Goal: Task Accomplishment & Management: Manage account settings

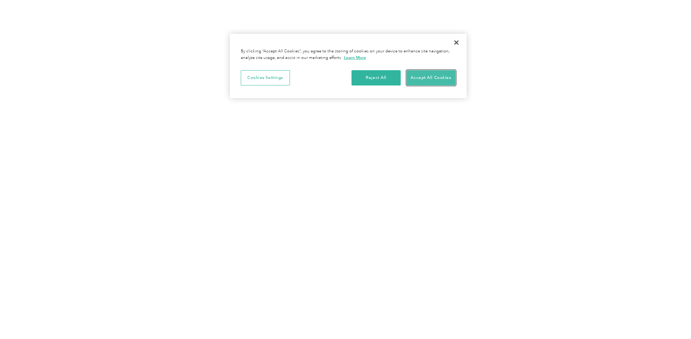
click at [426, 80] on button "Accept All Cookies" at bounding box center [430, 77] width 49 height 15
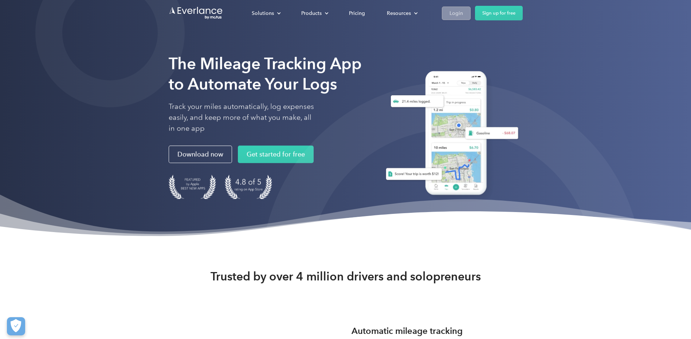
click at [458, 14] on div "Login" at bounding box center [455, 13] width 13 height 9
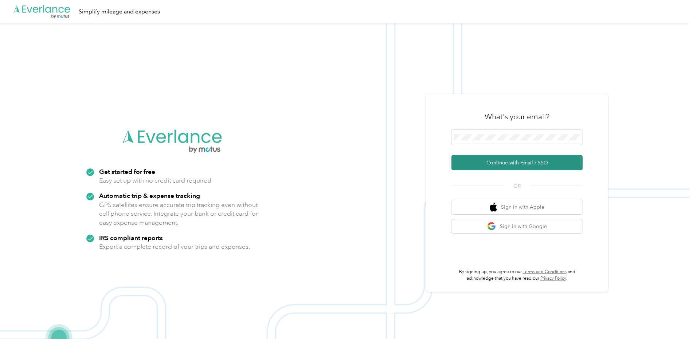
click at [513, 160] on button "Continue with Email / SSO" at bounding box center [516, 162] width 131 height 15
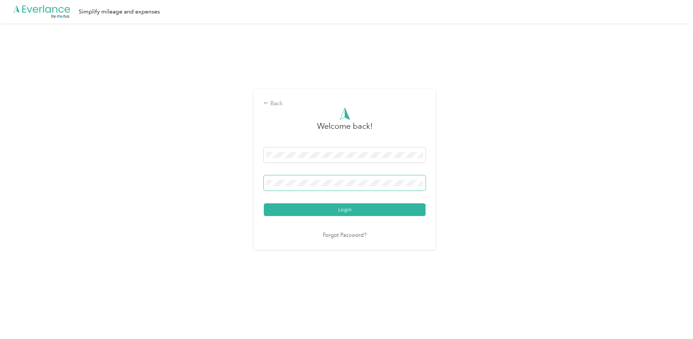
click at [264, 204] on button "Login" at bounding box center [345, 210] width 162 height 13
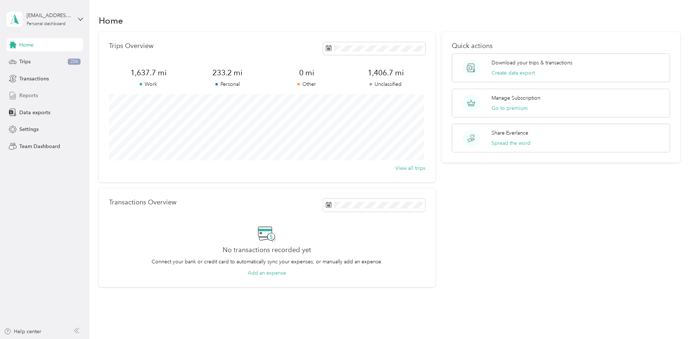
click at [34, 91] on div "Reports" at bounding box center [45, 95] width 76 height 13
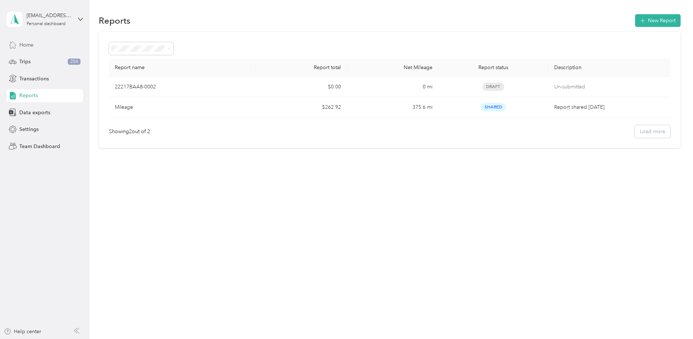
click at [28, 43] on span "Home" at bounding box center [26, 45] width 14 height 8
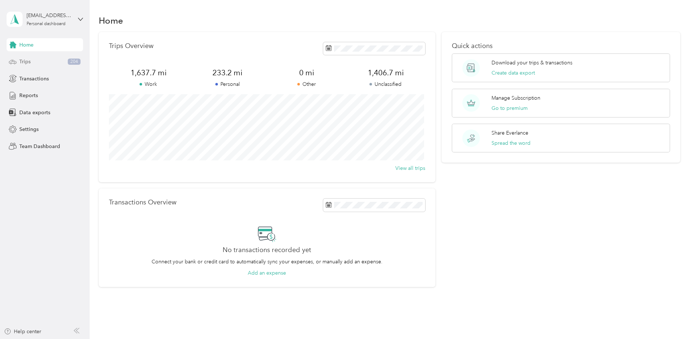
click at [40, 58] on div "Trips 204" at bounding box center [45, 61] width 76 height 13
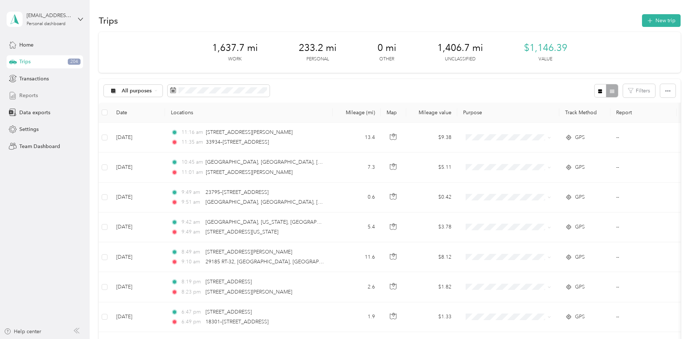
click at [33, 98] on span "Reports" at bounding box center [28, 96] width 19 height 8
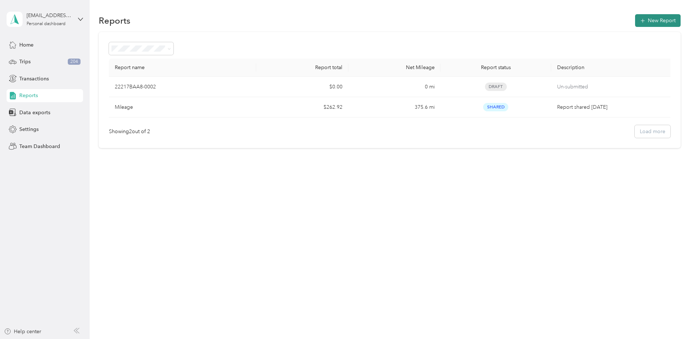
click at [666, 19] on button "New Report" at bounding box center [658, 20] width 46 height 13
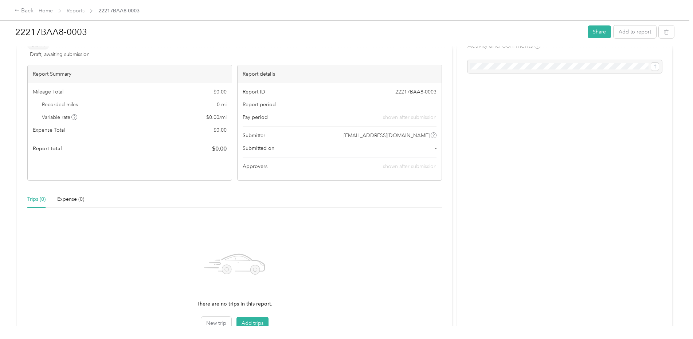
scroll to position [73, 0]
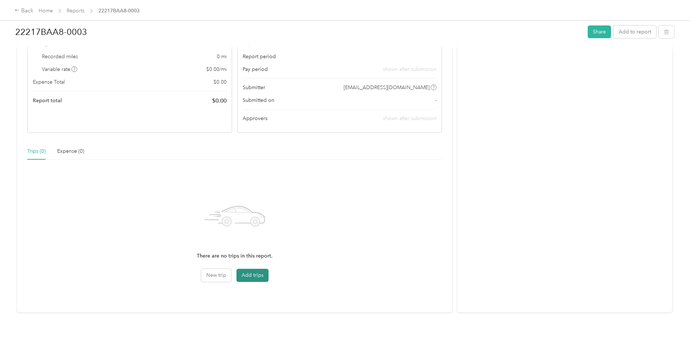
click at [252, 275] on button "Add trips" at bounding box center [252, 275] width 32 height 13
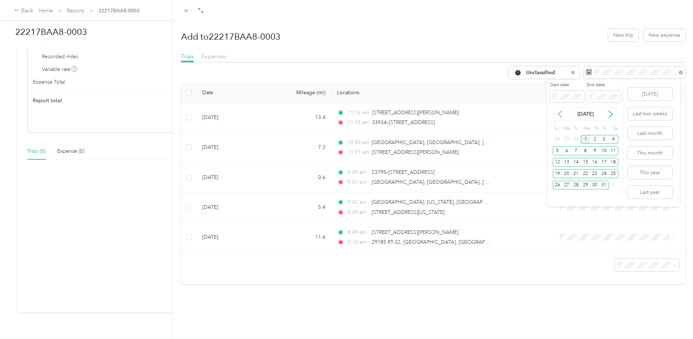
click at [559, 115] on icon at bounding box center [559, 114] width 7 height 7
click at [567, 139] on div "1" at bounding box center [565, 139] width 9 height 9
click at [574, 182] on div "30" at bounding box center [575, 185] width 9 height 9
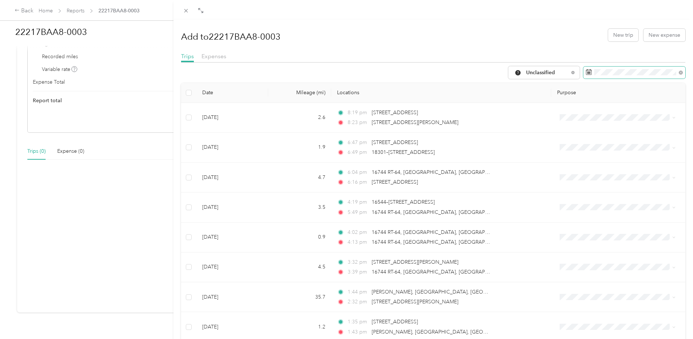
click at [651, 76] on span at bounding box center [634, 73] width 102 height 12
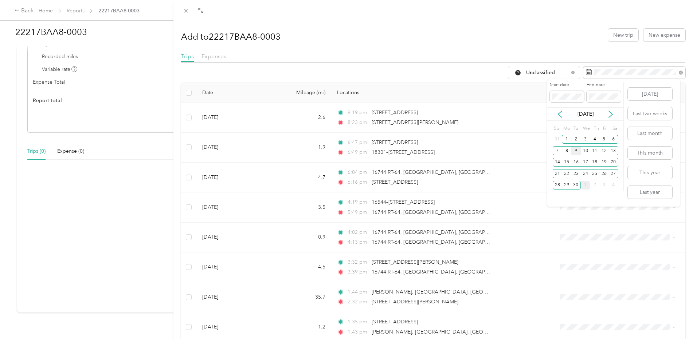
click at [577, 150] on div "9" at bounding box center [575, 150] width 9 height 9
click at [572, 184] on div "30" at bounding box center [575, 185] width 9 height 9
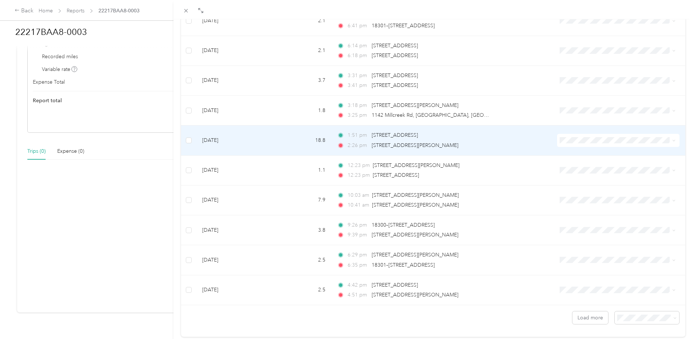
scroll to position [568, 0]
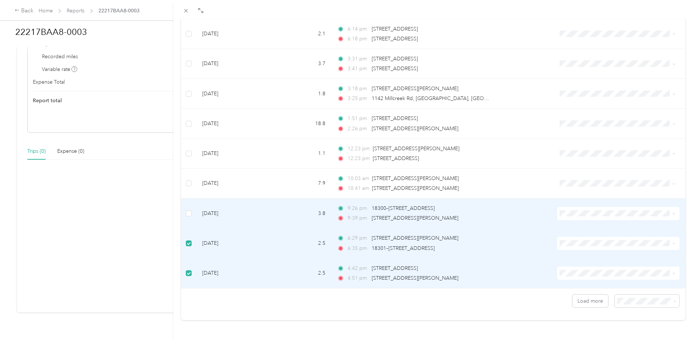
click at [192, 204] on td at bounding box center [188, 214] width 15 height 30
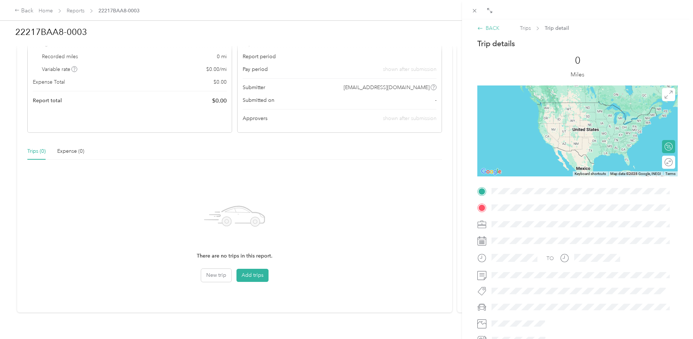
click at [487, 28] on div "BACK" at bounding box center [488, 28] width 22 height 8
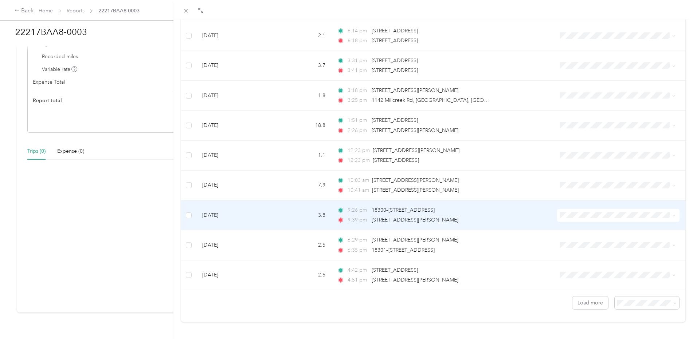
scroll to position [568, 0]
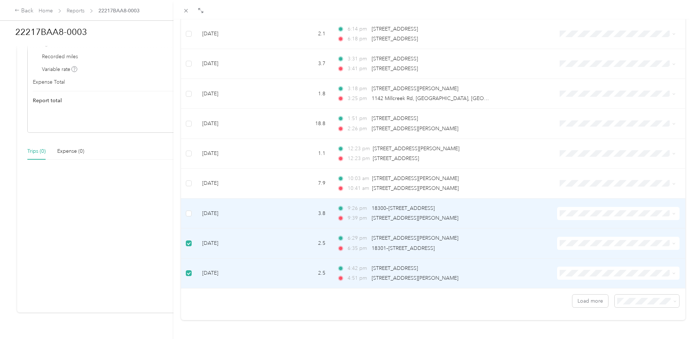
click at [183, 206] on td at bounding box center [188, 214] width 15 height 30
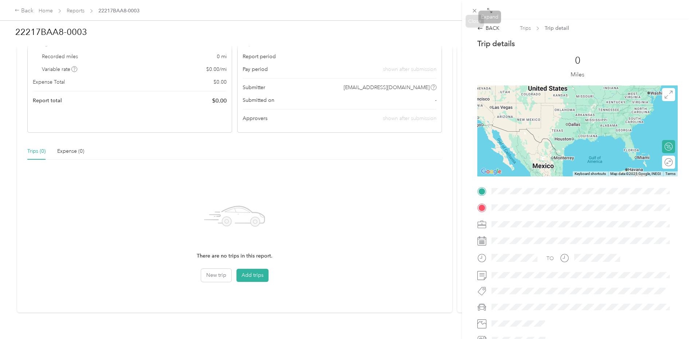
click at [474, 12] on icon at bounding box center [474, 11] width 6 height 6
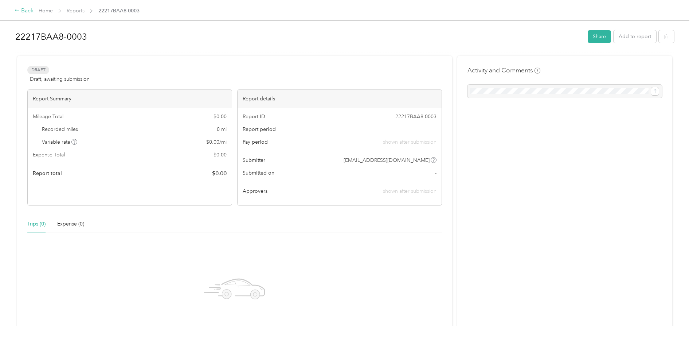
click at [23, 9] on div "Back" at bounding box center [24, 11] width 19 height 9
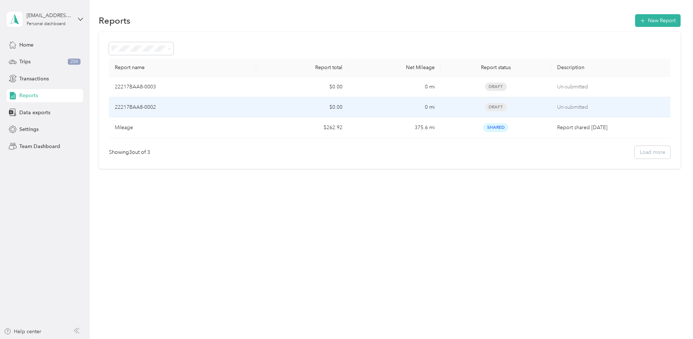
click at [453, 108] on div "Draft" at bounding box center [495, 107] width 99 height 8
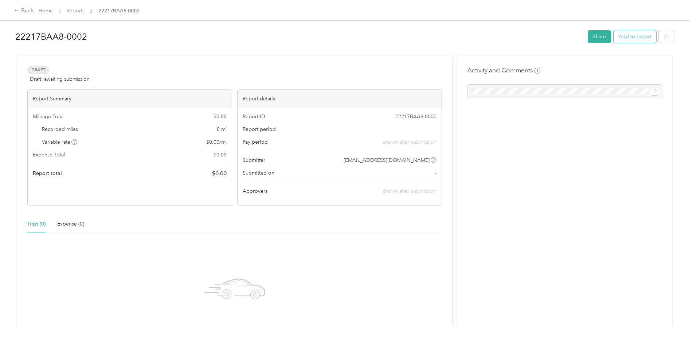
click at [629, 35] on button "Add to report" at bounding box center [634, 36] width 43 height 13
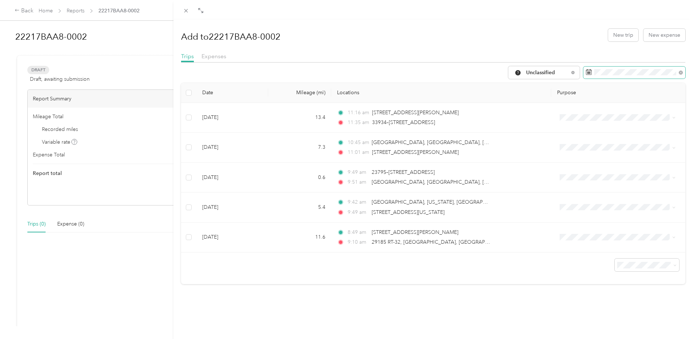
click at [626, 68] on span at bounding box center [634, 73] width 102 height 12
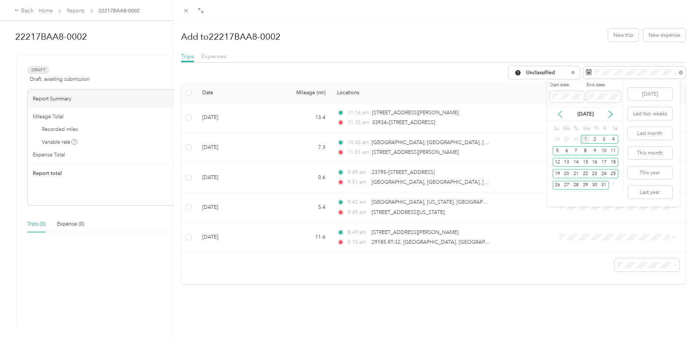
click at [561, 115] on icon at bounding box center [559, 114] width 7 height 7
click at [576, 150] on div "9" at bounding box center [575, 150] width 9 height 9
click at [575, 181] on div "30" at bounding box center [575, 185] width 9 height 9
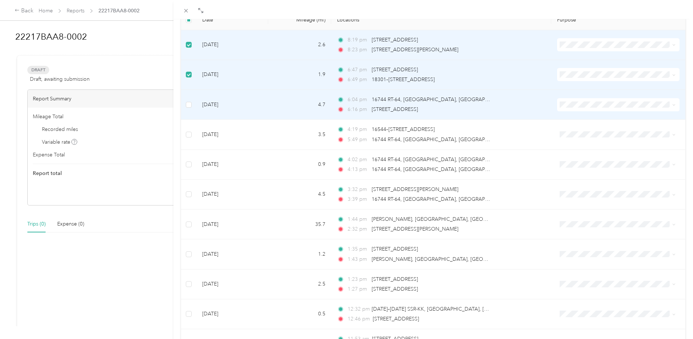
click at [185, 105] on td at bounding box center [188, 105] width 15 height 30
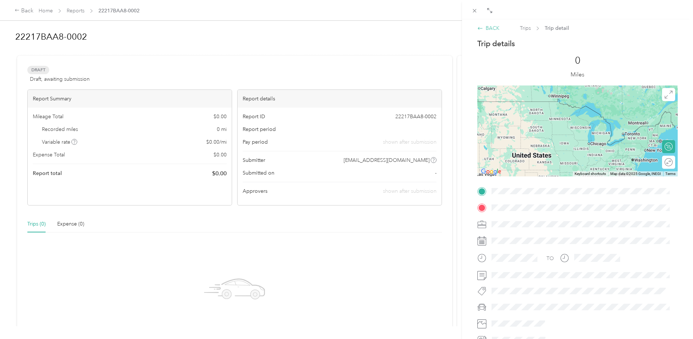
click at [486, 28] on div "BACK" at bounding box center [488, 28] width 22 height 8
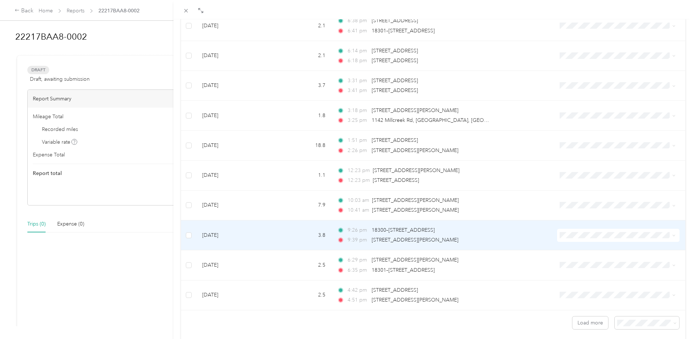
scroll to position [568, 0]
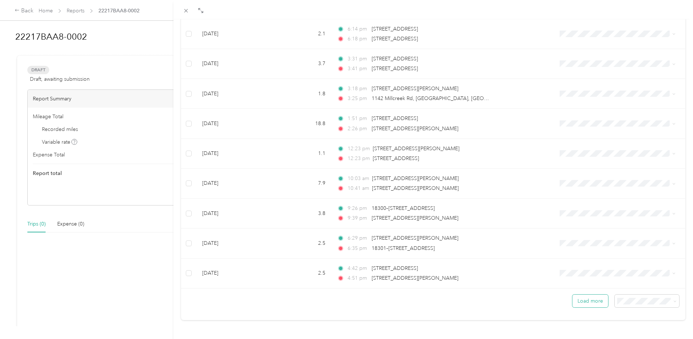
click at [592, 296] on button "Load more" at bounding box center [590, 301] width 36 height 13
click at [638, 300] on span at bounding box center [646, 301] width 64 height 13
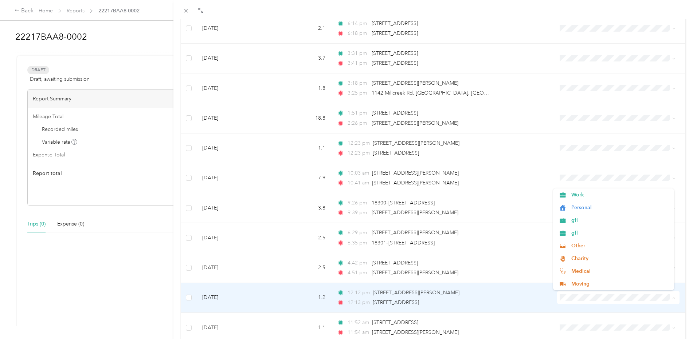
click at [634, 301] on span at bounding box center [618, 297] width 122 height 13
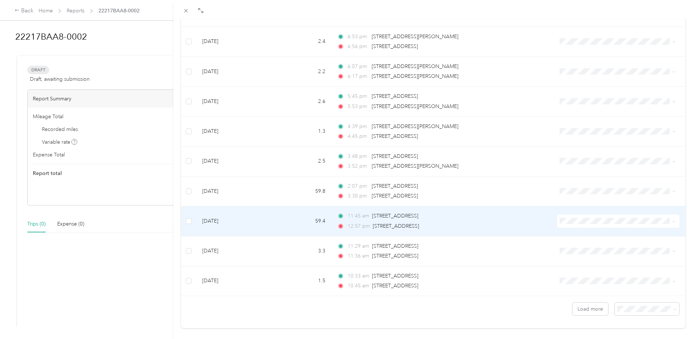
scroll to position [1317, 0]
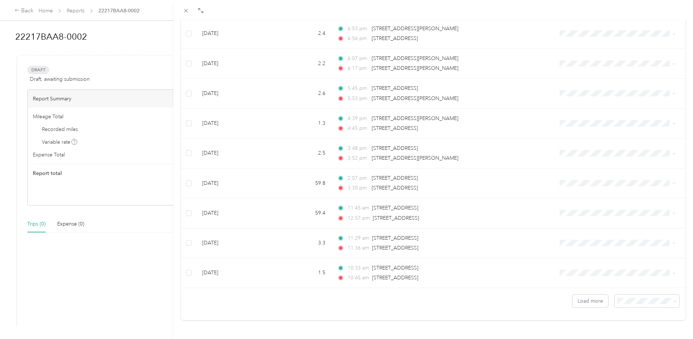
click at [627, 281] on span "100 per load" at bounding box center [629, 282] width 30 height 6
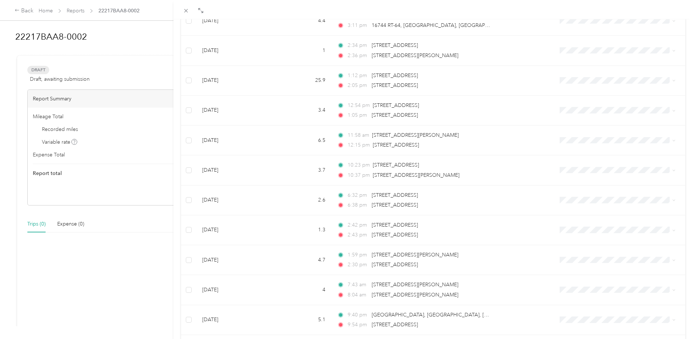
scroll to position [2815, 0]
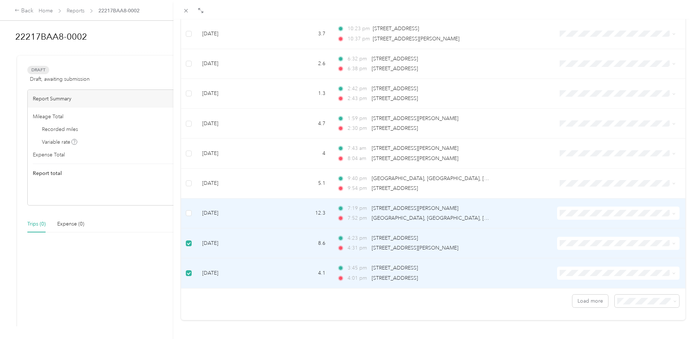
click at [188, 203] on td at bounding box center [188, 214] width 15 height 30
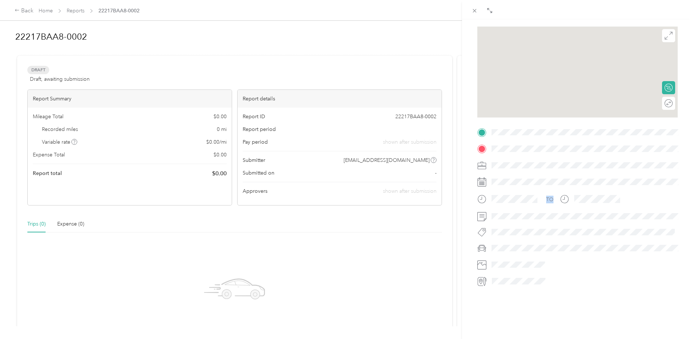
scroll to position [64, 0]
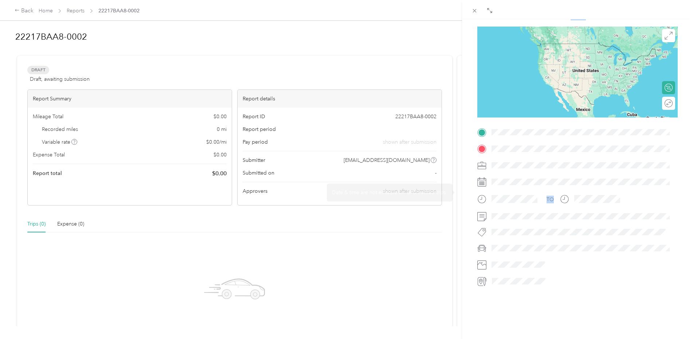
click at [189, 199] on div "BACK Trips Trip detail Trip details This trip cannot be edited because it is ei…" at bounding box center [346, 169] width 693 height 339
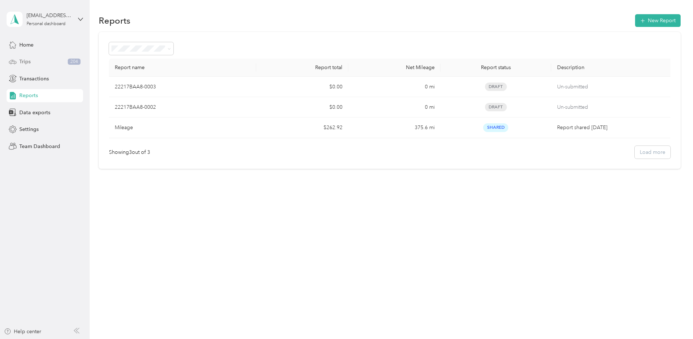
drag, startPoint x: 84, startPoint y: -27, endPoint x: 26, endPoint y: 60, distance: 105.0
click at [26, 60] on span "Trips" at bounding box center [24, 62] width 11 height 8
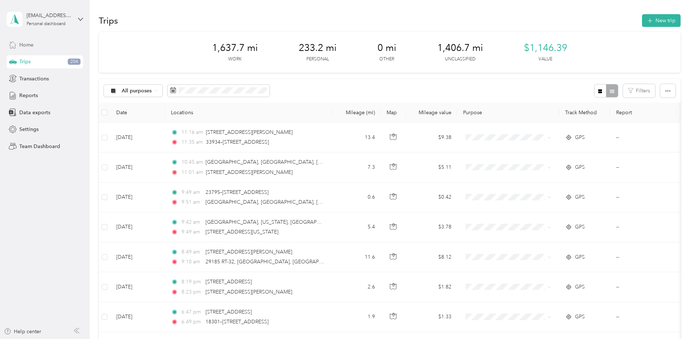
click at [38, 47] on div "Home" at bounding box center [45, 44] width 76 height 13
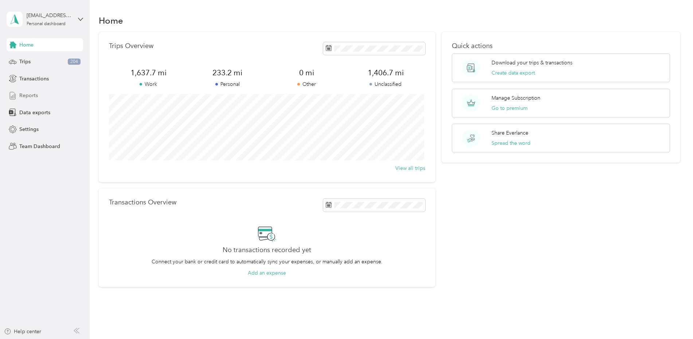
click at [31, 92] on span "Reports" at bounding box center [28, 96] width 19 height 8
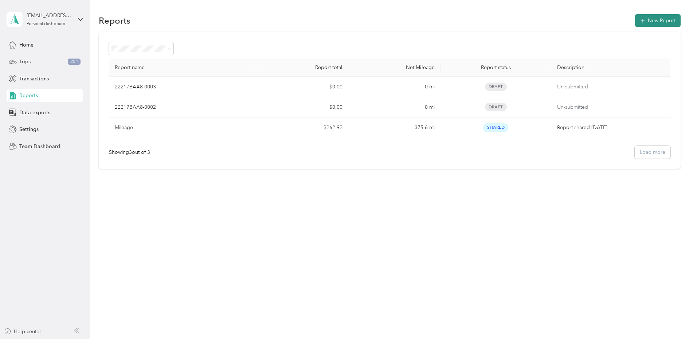
click at [666, 17] on button "New Report" at bounding box center [658, 20] width 46 height 13
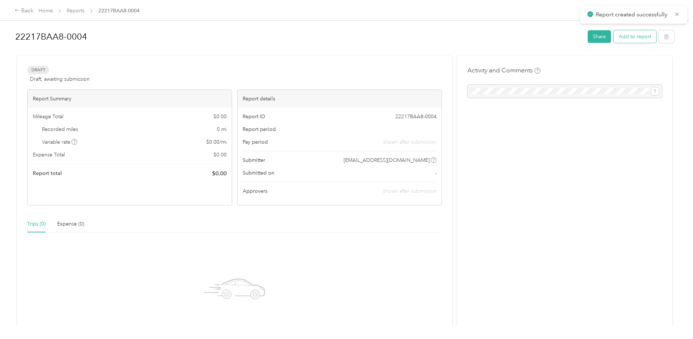
click at [628, 36] on button "Add to report" at bounding box center [634, 36] width 43 height 13
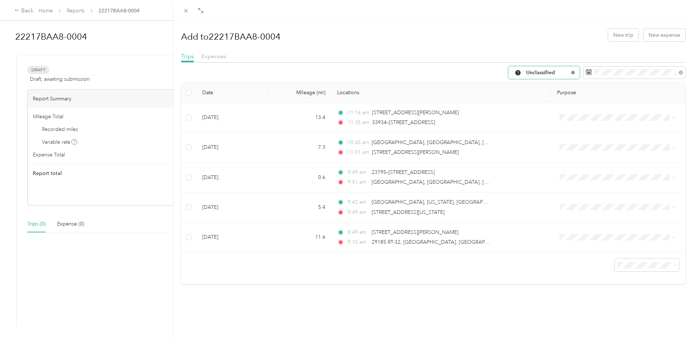
click at [572, 72] on icon at bounding box center [572, 72] width 1 height 1
click at [50, 15] on div "Add to 22217BAA8-0004 New trip New expense Trips Expenses All Purposes Date Mil…" at bounding box center [346, 169] width 693 height 339
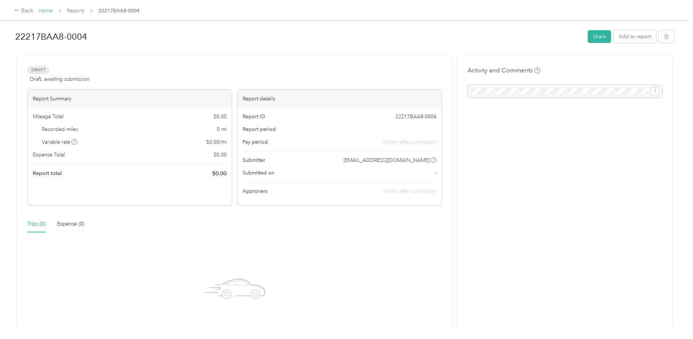
click at [51, 8] on link "Home" at bounding box center [46, 11] width 14 height 6
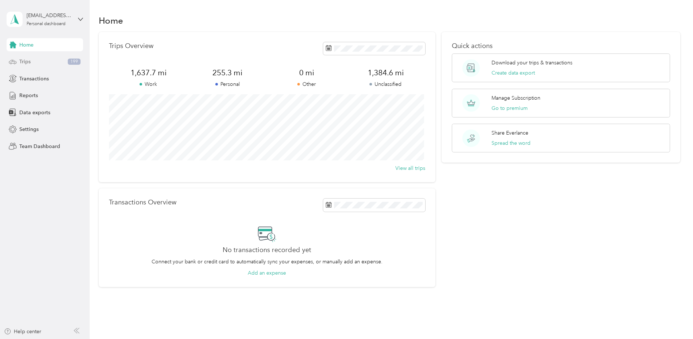
click at [33, 59] on div "Trips 199" at bounding box center [45, 61] width 76 height 13
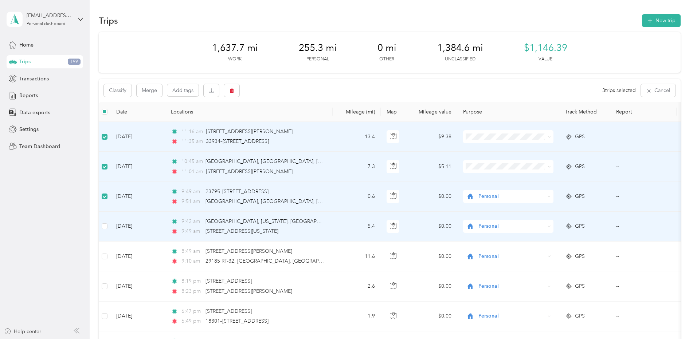
click at [106, 217] on td at bounding box center [105, 227] width 12 height 30
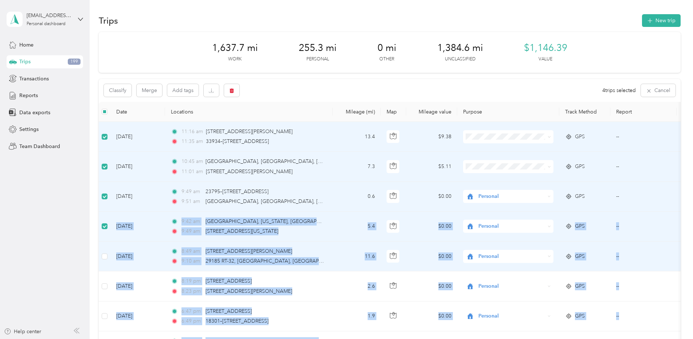
click at [105, 246] on td at bounding box center [105, 257] width 12 height 30
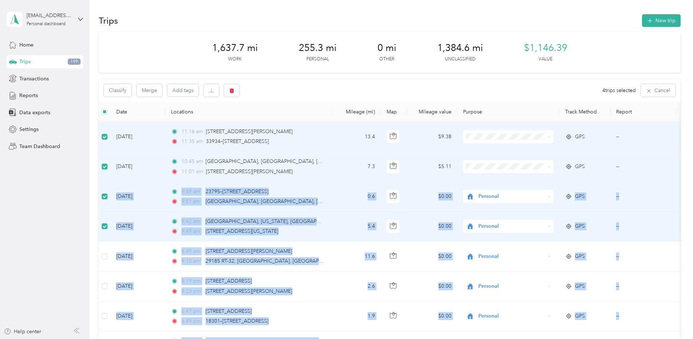
drag, startPoint x: 104, startPoint y: 247, endPoint x: 108, endPoint y: 189, distance: 58.7
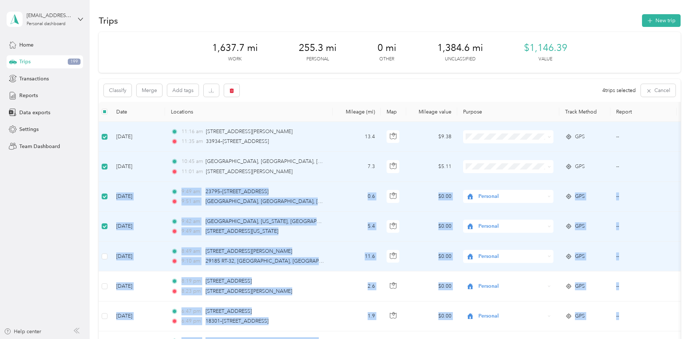
click at [105, 248] on td at bounding box center [105, 257] width 12 height 30
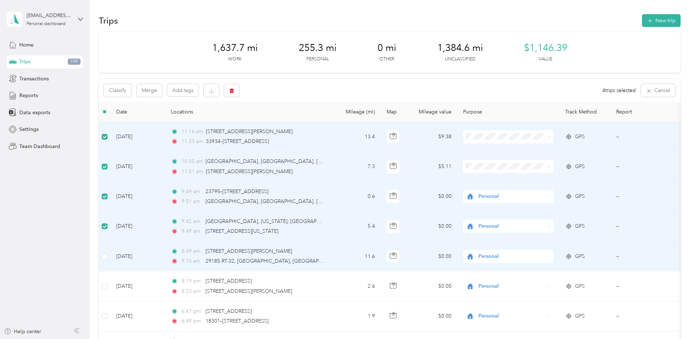
click at [107, 257] on td at bounding box center [105, 257] width 12 height 30
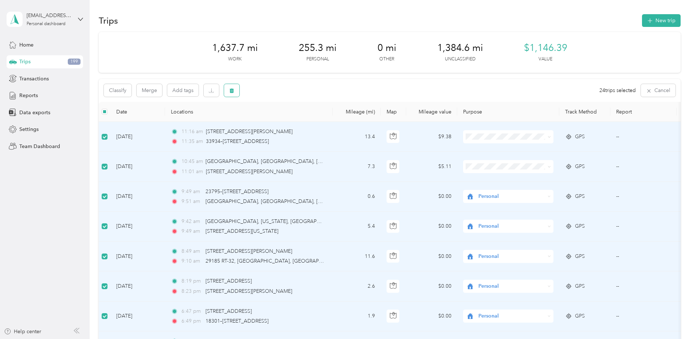
click at [230, 91] on icon "button" at bounding box center [231, 90] width 5 height 5
click at [285, 122] on button "Yes" at bounding box center [287, 121] width 14 height 12
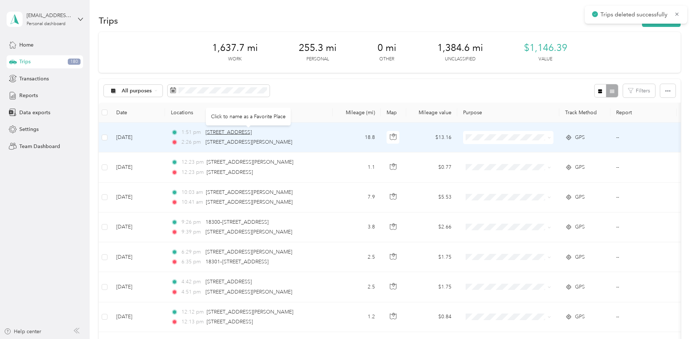
click at [245, 132] on span "[STREET_ADDRESS]" at bounding box center [228, 132] width 46 height 6
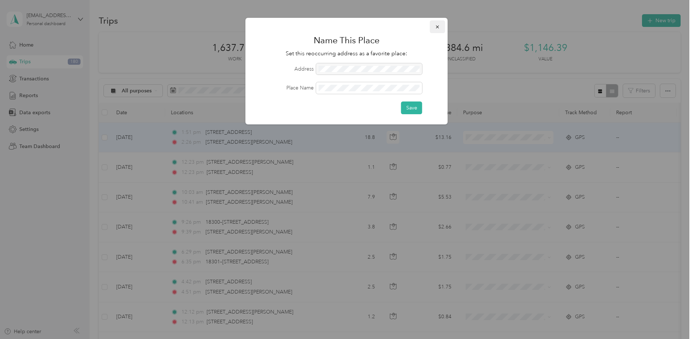
click at [436, 26] on icon "button" at bounding box center [436, 26] width 3 height 3
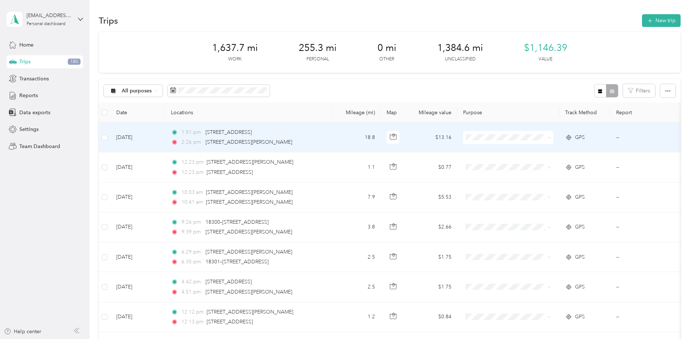
click at [300, 140] on div "2:26 pm [STREET_ADDRESS][PERSON_NAME]" at bounding box center [247, 142] width 153 height 8
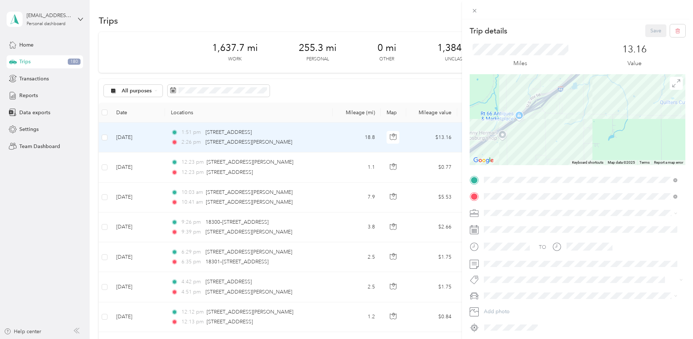
drag, startPoint x: 569, startPoint y: 152, endPoint x: 658, endPoint y: 61, distance: 127.5
click at [668, 47] on div "Trip details Save This trip cannot be edited because it is either under review,…" at bounding box center [577, 178] width 216 height 309
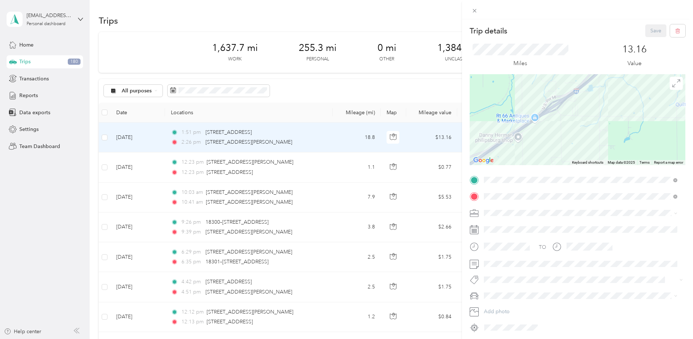
drag, startPoint x: 510, startPoint y: 145, endPoint x: 531, endPoint y: 140, distance: 21.4
click at [531, 140] on div at bounding box center [577, 119] width 216 height 91
click at [288, 137] on div "Trip details Save This trip cannot be edited because it is either under review,…" at bounding box center [346, 169] width 693 height 339
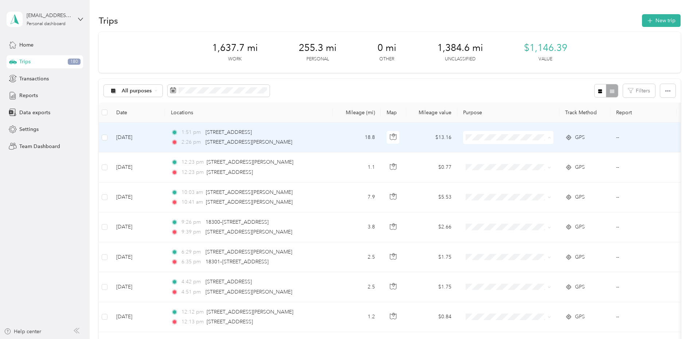
click at [506, 174] on span "gfl" at bounding box center [514, 177] width 67 height 8
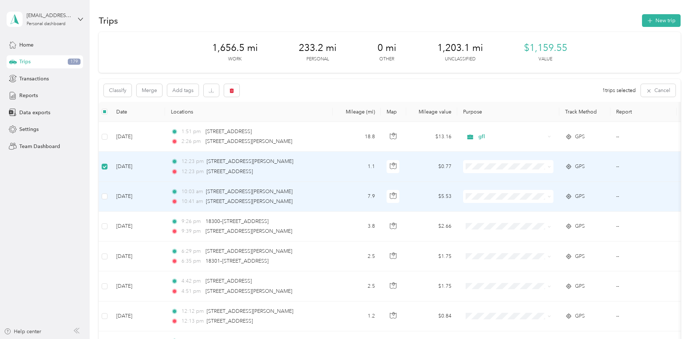
click at [99, 193] on td at bounding box center [105, 197] width 12 height 30
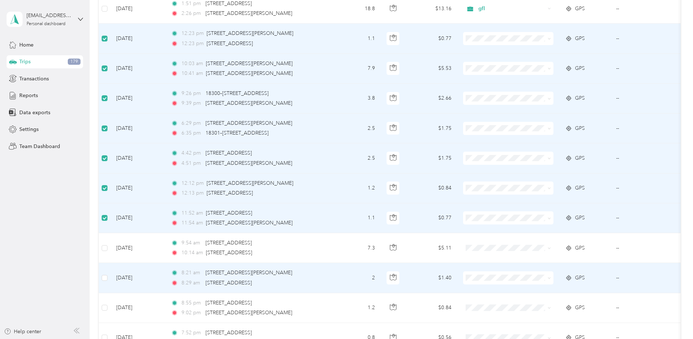
scroll to position [146, 0]
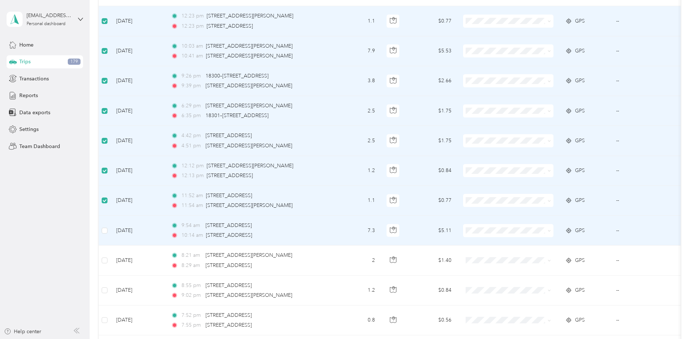
click at [108, 230] on td at bounding box center [105, 231] width 12 height 30
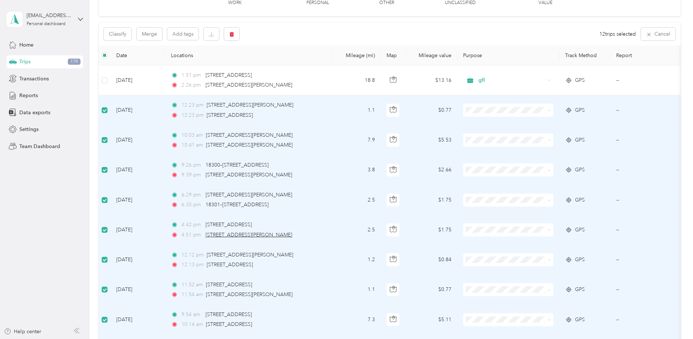
scroll to position [73, 0]
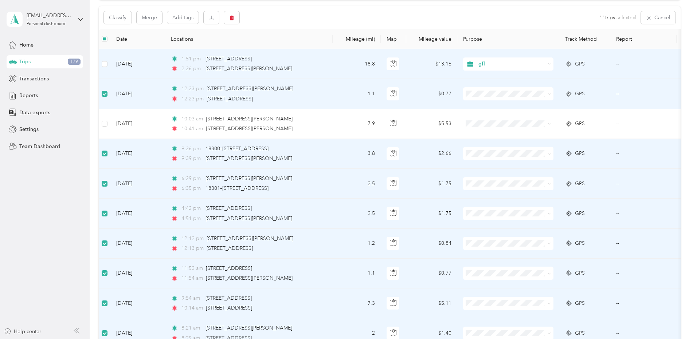
click at [677, 59] on td at bounding box center [688, 64] width 25 height 30
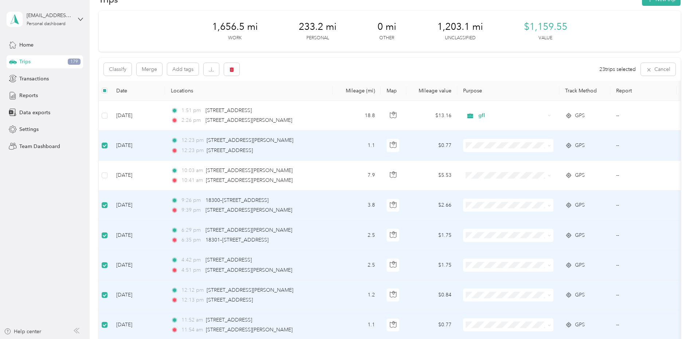
scroll to position [0, 0]
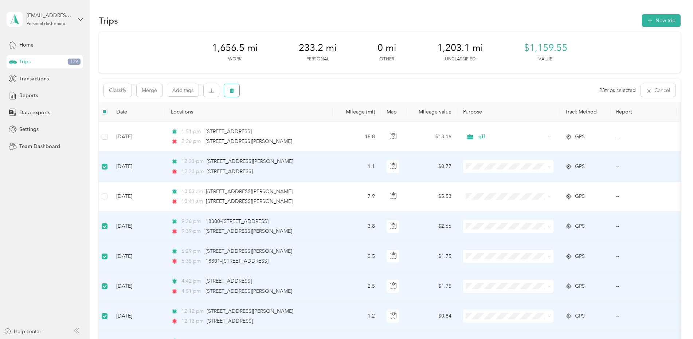
click at [232, 90] on icon "button" at bounding box center [231, 90] width 4 height 5
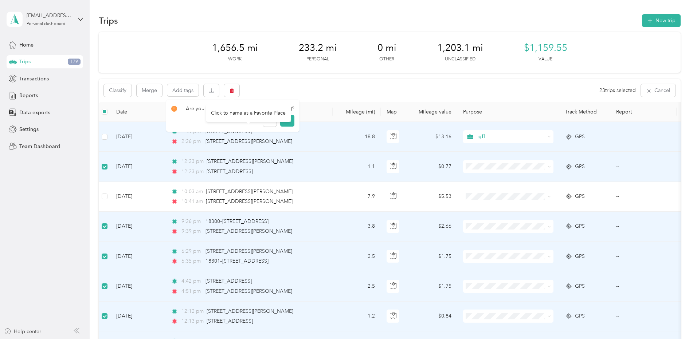
click at [282, 120] on div "Click to name as a Favorite Place" at bounding box center [248, 113] width 85 height 18
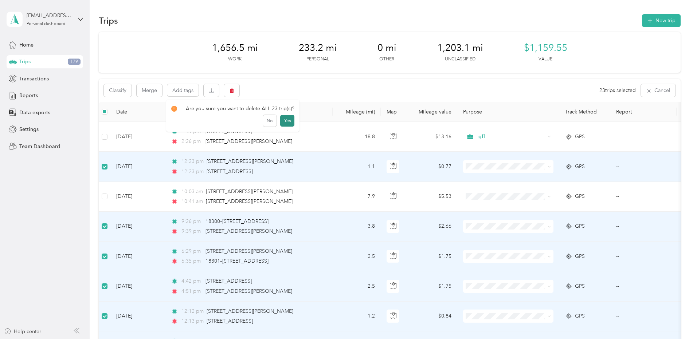
click at [286, 119] on button "Yes" at bounding box center [287, 121] width 14 height 12
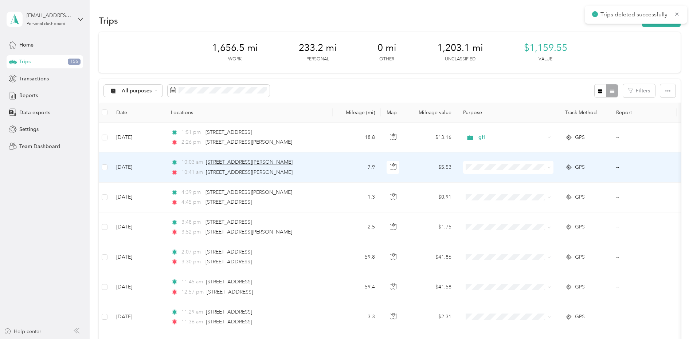
click at [239, 161] on span "[STREET_ADDRESS][PERSON_NAME]" at bounding box center [249, 162] width 87 height 6
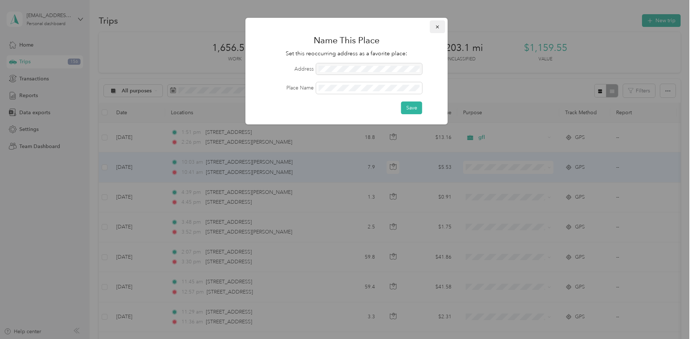
click at [435, 28] on icon "button" at bounding box center [437, 26] width 5 height 5
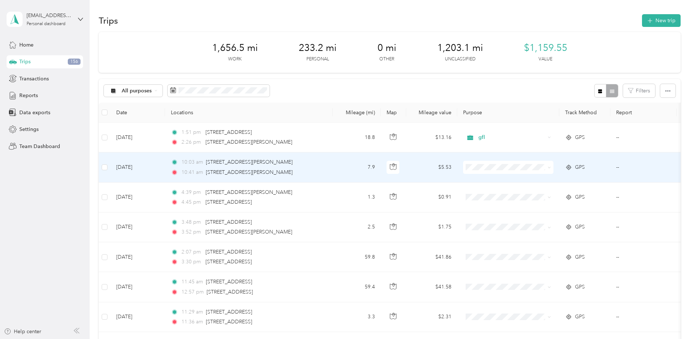
click at [346, 170] on td "7.9" at bounding box center [356, 168] width 48 height 30
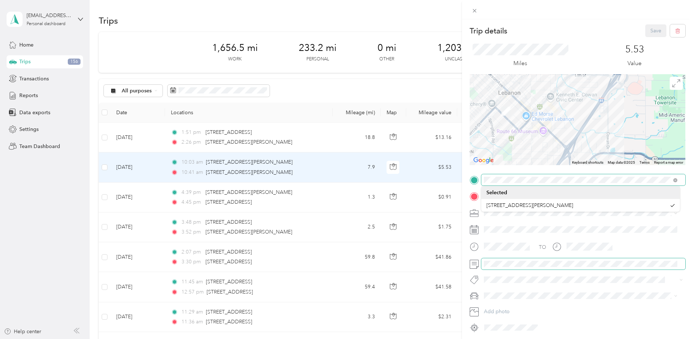
drag, startPoint x: 608, startPoint y: 129, endPoint x: 543, endPoint y: 259, distance: 145.4
click at [543, 259] on div "Trip details Save This trip cannot be edited because it is either under review,…" at bounding box center [577, 178] width 216 height 309
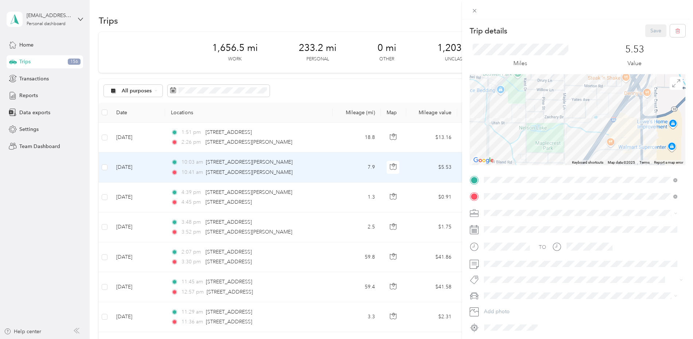
click at [566, 45] on div "Trip details Save This trip cannot be edited because it is either under review,…" at bounding box center [577, 178] width 216 height 309
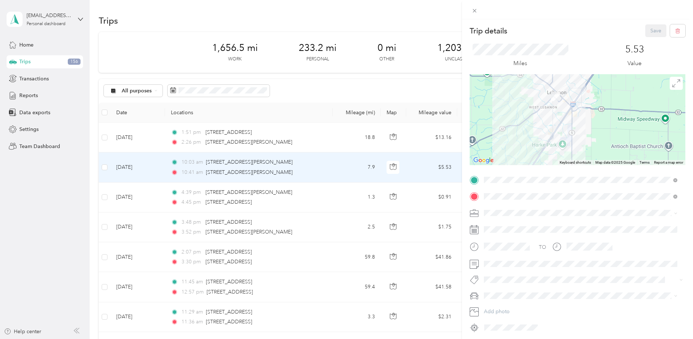
click at [421, 168] on div "Trip details Save This trip cannot be edited because it is either under review,…" at bounding box center [346, 169] width 693 height 339
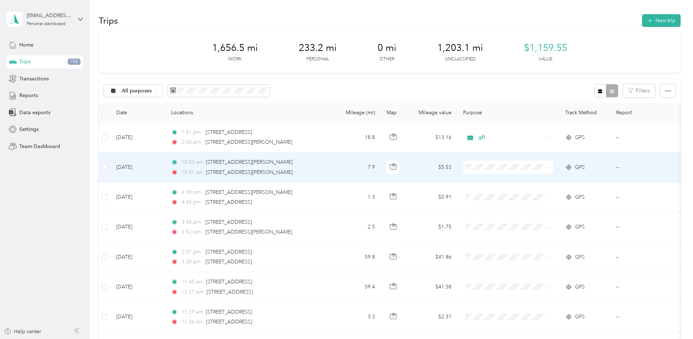
click at [505, 204] on span "gfl" at bounding box center [514, 207] width 67 height 8
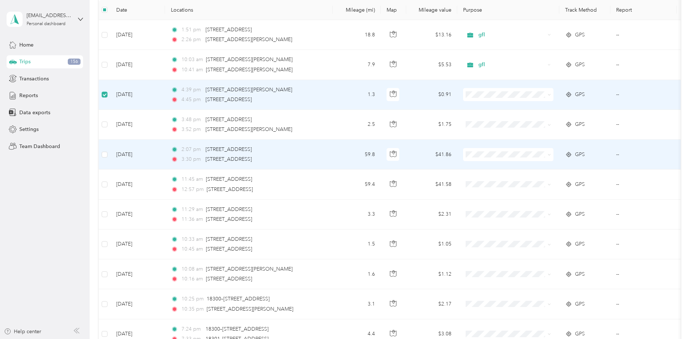
scroll to position [109, 0]
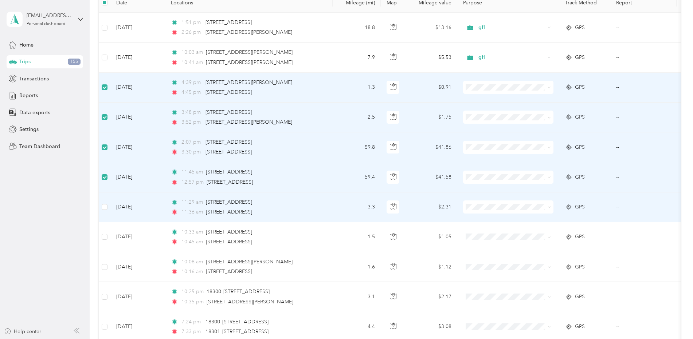
click at [107, 205] on td at bounding box center [105, 208] width 12 height 30
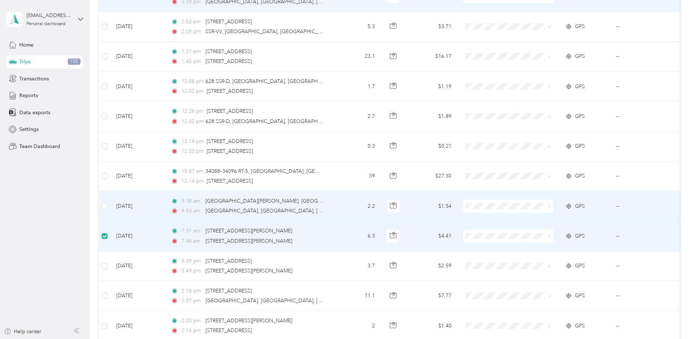
scroll to position [546, 0]
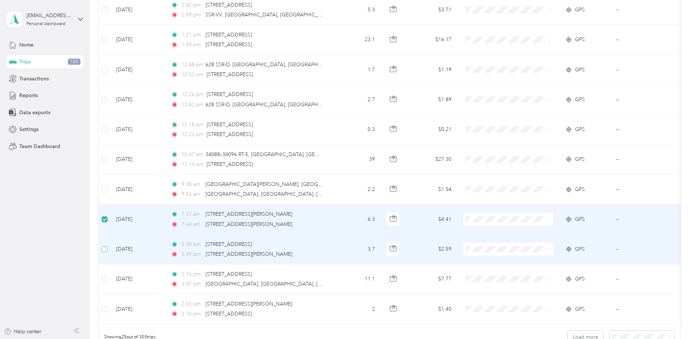
click at [105, 245] on td at bounding box center [105, 250] width 12 height 30
click at [102, 245] on label at bounding box center [105, 249] width 6 height 8
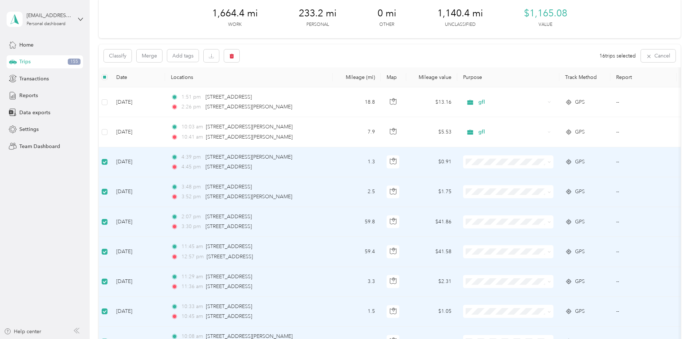
scroll to position [0, 0]
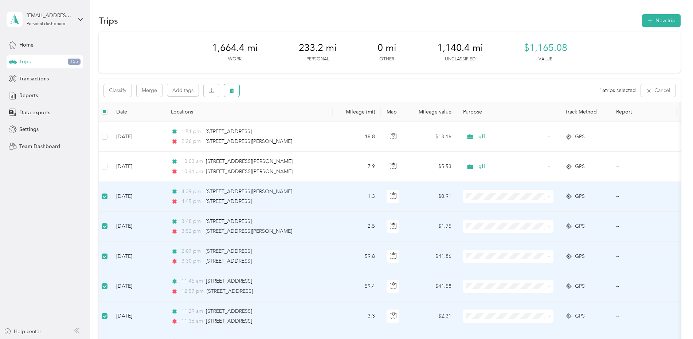
click at [228, 90] on button "button" at bounding box center [231, 90] width 15 height 13
click at [288, 122] on button "Yes" at bounding box center [287, 121] width 14 height 12
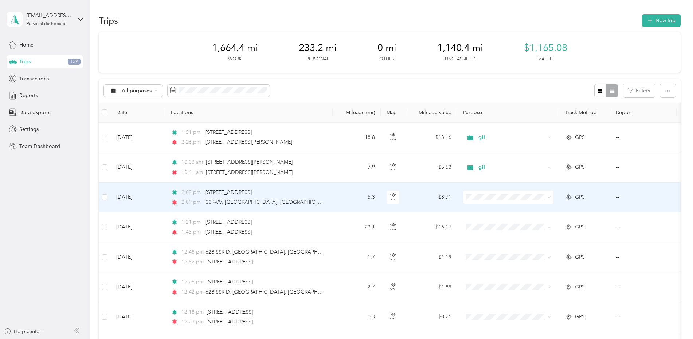
click at [327, 196] on td "2:02 pm 6510–[STREET_ADDRESS] 2:09 pm SSR-VV, [GEOGRAPHIC_DATA], [GEOGRAPHIC_DA…" at bounding box center [248, 198] width 167 height 30
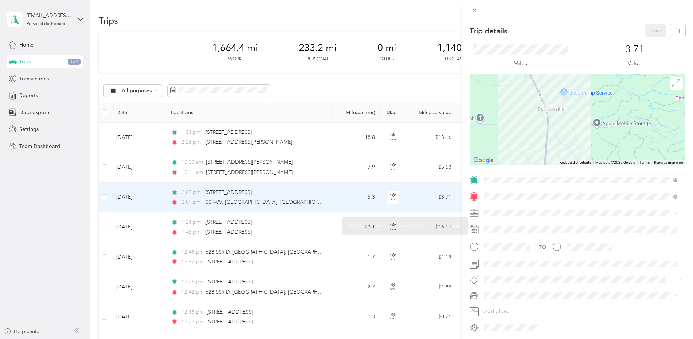
drag, startPoint x: 600, startPoint y: 84, endPoint x: 575, endPoint y: 190, distance: 108.5
click at [575, 190] on div "Trip details Save This trip cannot be edited because it is either under review,…" at bounding box center [577, 178] width 216 height 309
click at [417, 196] on div "Trip details Save This trip cannot be edited because it is either under review,…" at bounding box center [346, 169] width 693 height 339
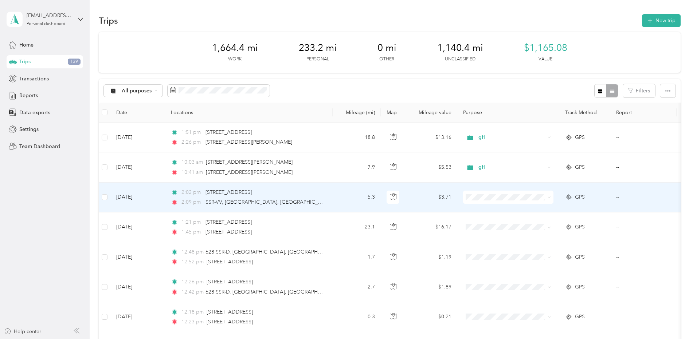
click at [494, 235] on span "gfl" at bounding box center [514, 237] width 67 height 8
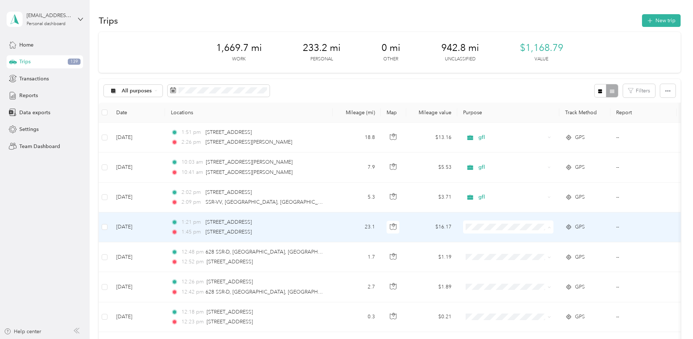
click at [499, 265] on span "gfl" at bounding box center [514, 267] width 67 height 8
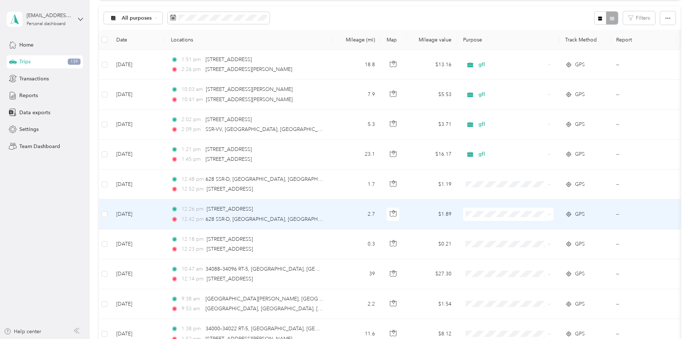
click at [495, 253] on span "gfl" at bounding box center [514, 253] width 67 height 8
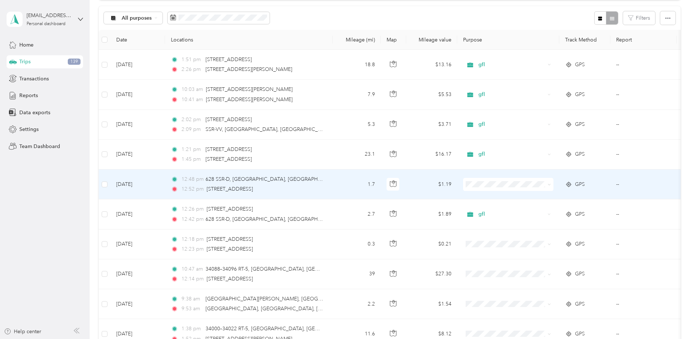
click at [506, 220] on span "gfl" at bounding box center [514, 224] width 67 height 8
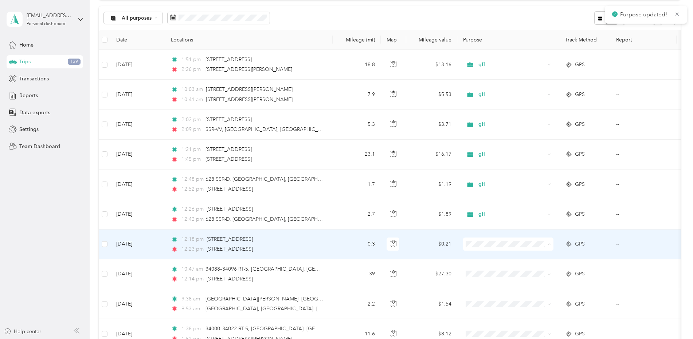
click at [507, 171] on ol "Work Personal gfl gfl Other Charity Medical Moving Commute" at bounding box center [508, 186] width 90 height 102
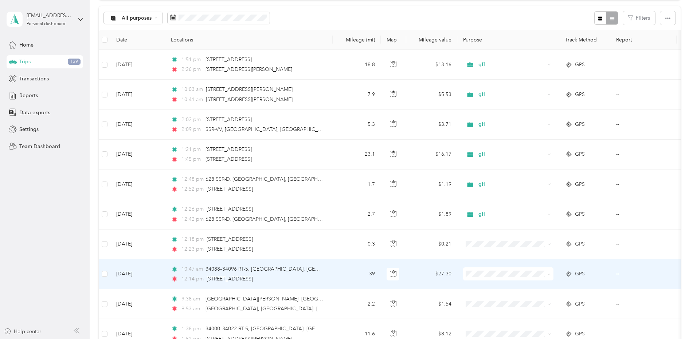
click at [504, 197] on span "gfl" at bounding box center [514, 197] width 67 height 8
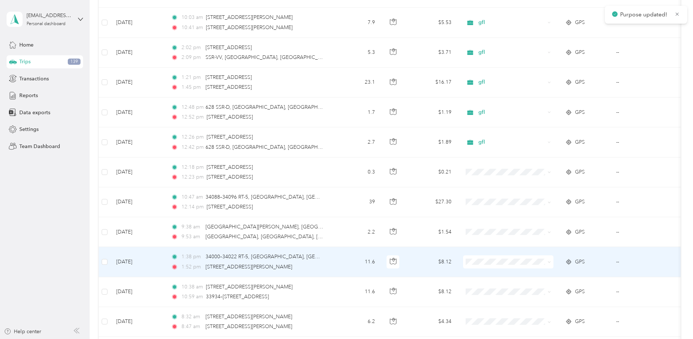
scroll to position [146, 0]
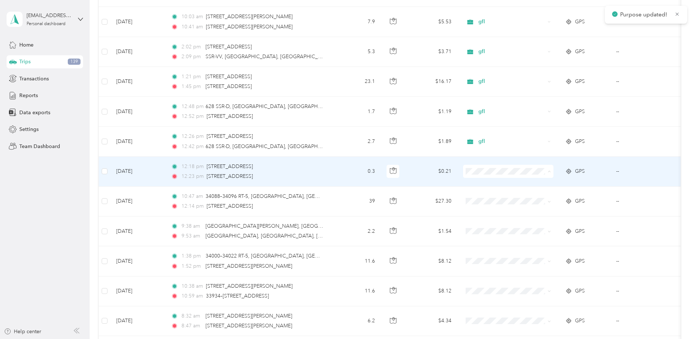
click at [503, 207] on span "gfl" at bounding box center [514, 211] width 67 height 8
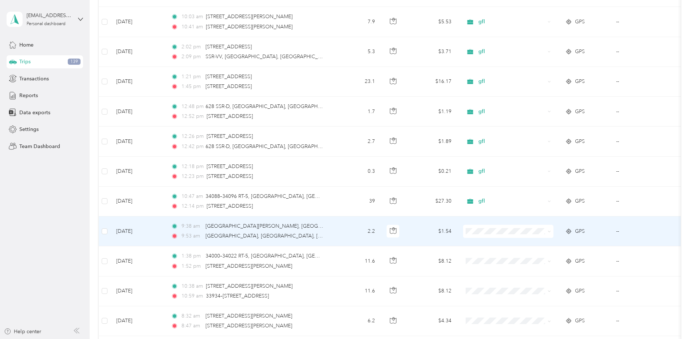
click at [335, 233] on td "2.2" at bounding box center [356, 232] width 48 height 30
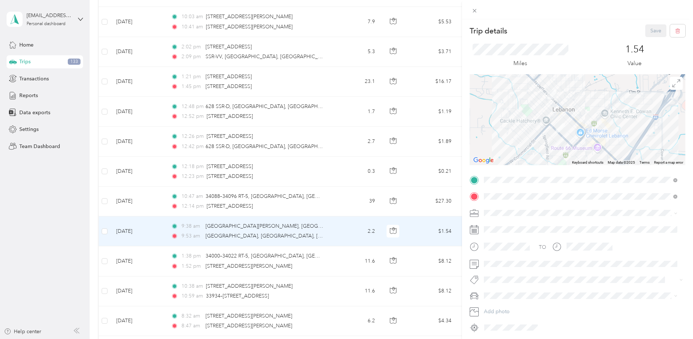
click at [427, 228] on div "Trip details Save This trip cannot be edited because it is either under review,…" at bounding box center [346, 169] width 693 height 339
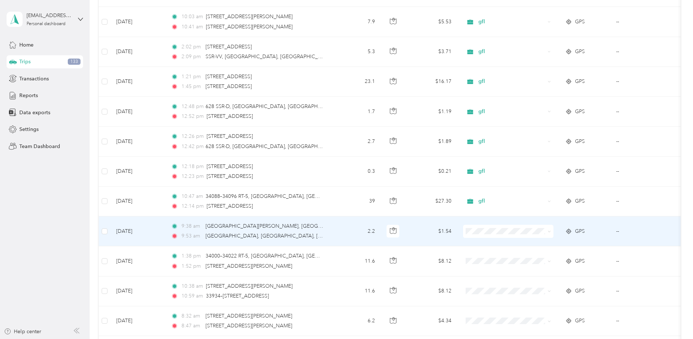
click at [504, 154] on span "gfl" at bounding box center [514, 151] width 67 height 8
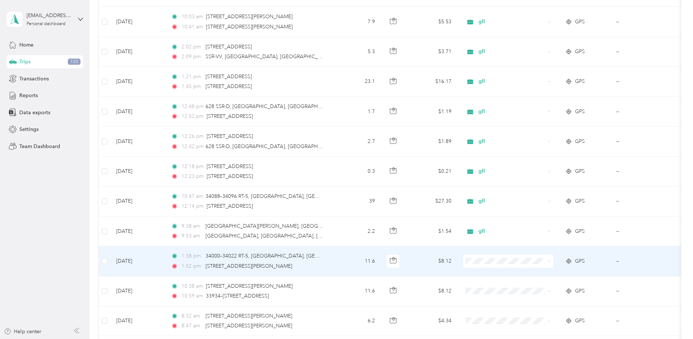
click at [329, 262] on td "1:38 pm 34000–34022 [GEOGRAPHIC_DATA] 1:52 pm [STREET_ADDRESS][PERSON_NAME]" at bounding box center [248, 262] width 167 height 30
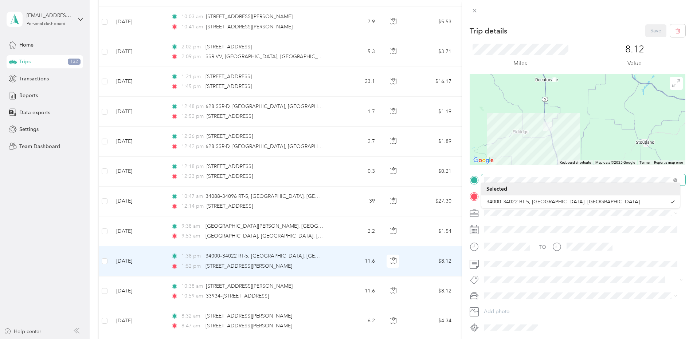
drag, startPoint x: 568, startPoint y: 106, endPoint x: 543, endPoint y: 157, distance: 56.3
click at [541, 175] on div "Trip details Save This trip cannot be edited because it is either under review,…" at bounding box center [577, 178] width 216 height 309
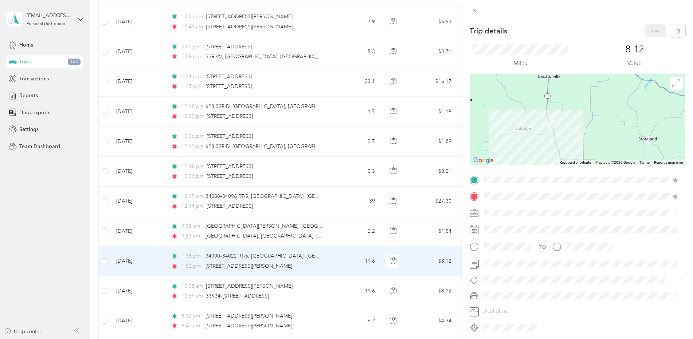
click at [100, 264] on div "Trip details Save This trip cannot be edited because it is either under review,…" at bounding box center [346, 169] width 693 height 339
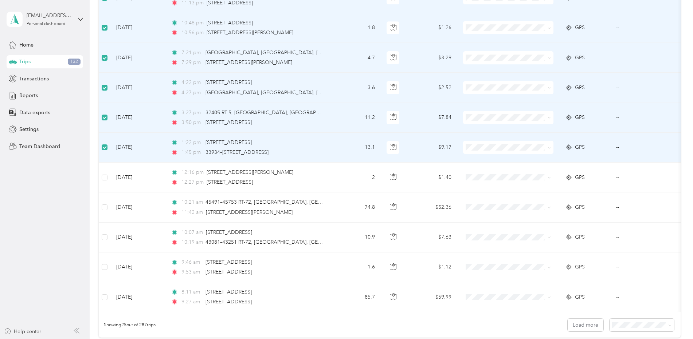
scroll to position [618, 0]
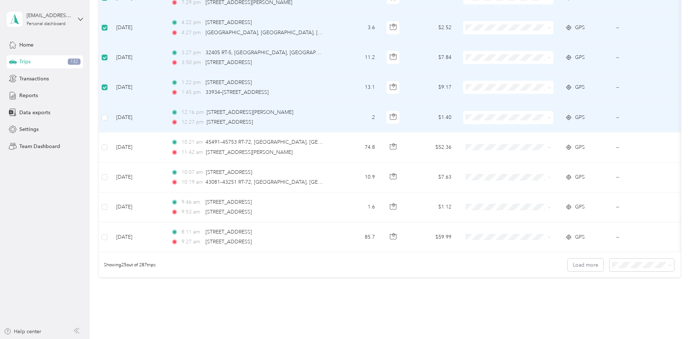
click at [109, 117] on td at bounding box center [105, 118] width 12 height 30
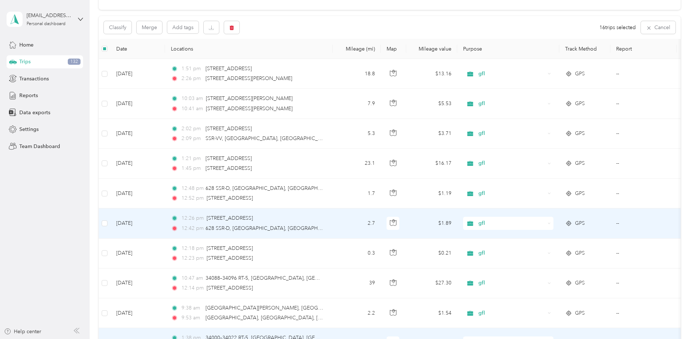
scroll to position [0, 0]
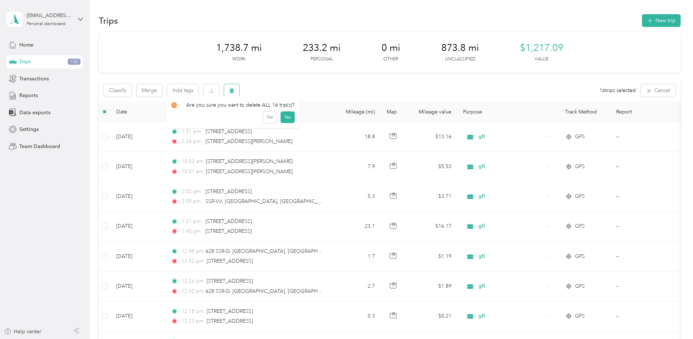
click at [231, 91] on icon "button" at bounding box center [231, 90] width 4 height 5
click at [287, 119] on button "Yes" at bounding box center [287, 121] width 14 height 12
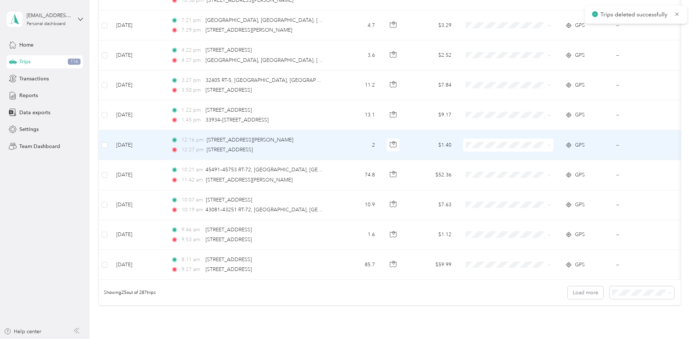
scroll to position [664, 0]
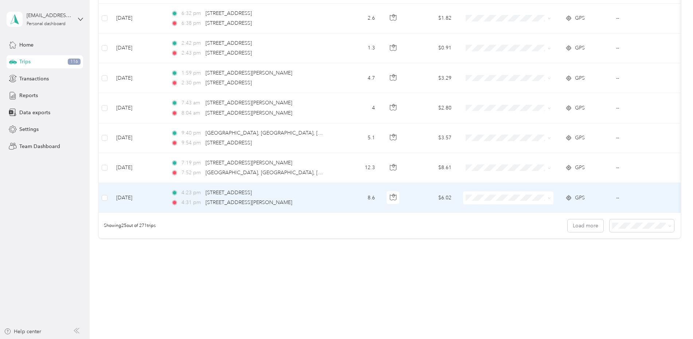
click at [347, 194] on td "8.6" at bounding box center [356, 198] width 48 height 30
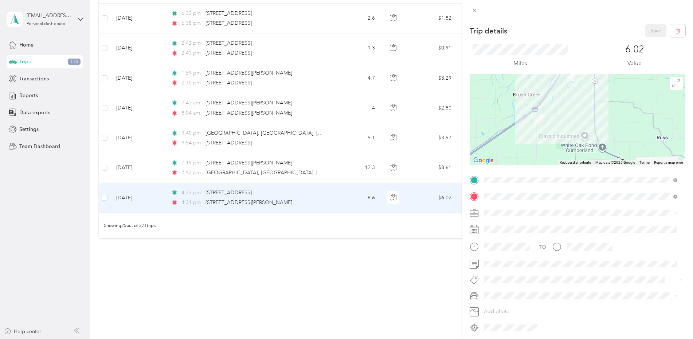
drag, startPoint x: 548, startPoint y: 133, endPoint x: 560, endPoint y: 91, distance: 43.4
click at [560, 91] on div at bounding box center [577, 119] width 216 height 91
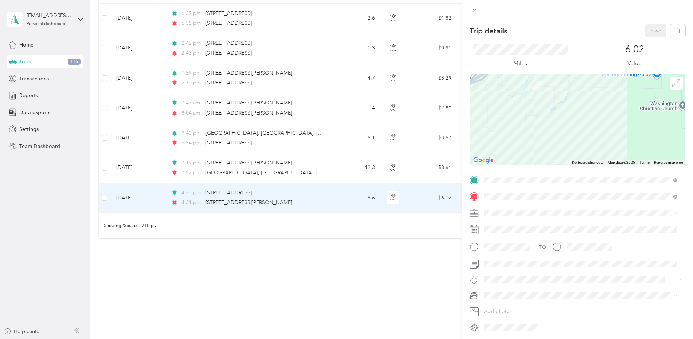
drag, startPoint x: 519, startPoint y: 147, endPoint x: 572, endPoint y: 98, distance: 72.4
click at [572, 98] on div at bounding box center [577, 119] width 216 height 91
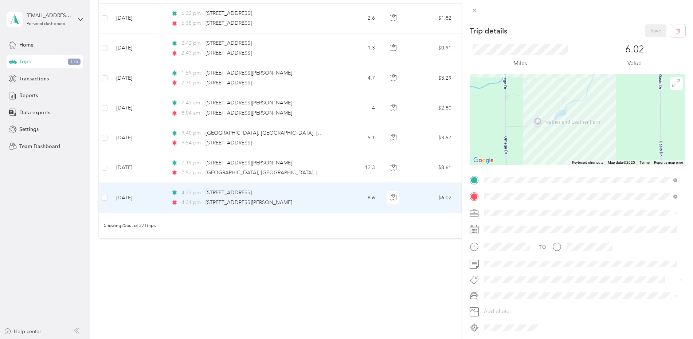
click at [105, 193] on div "Trip details Save This trip cannot be edited because it is either under review,…" at bounding box center [346, 169] width 693 height 339
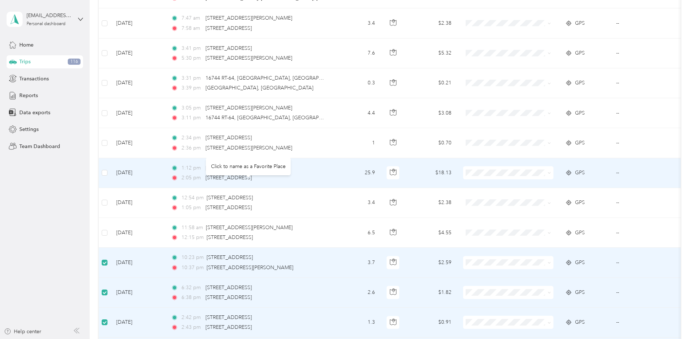
scroll to position [372, 0]
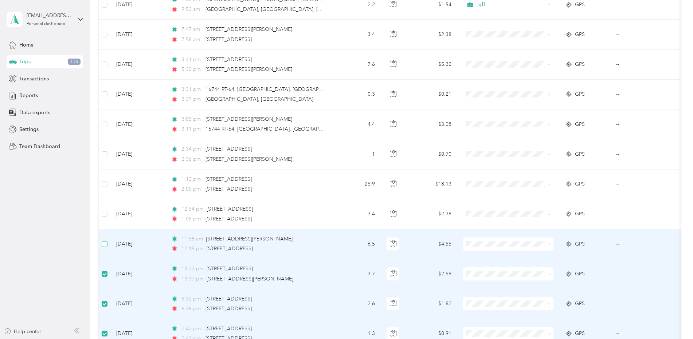
click at [105, 248] on label at bounding box center [105, 244] width 6 height 8
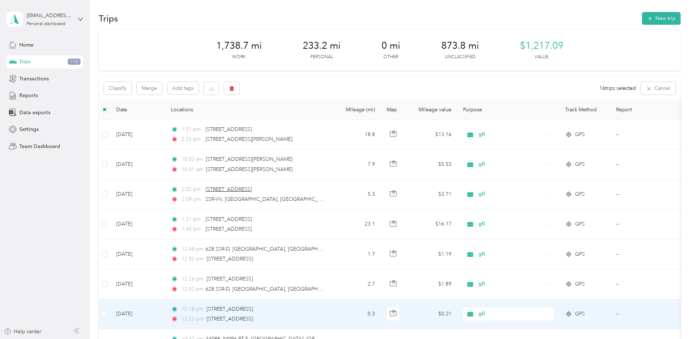
scroll to position [0, 0]
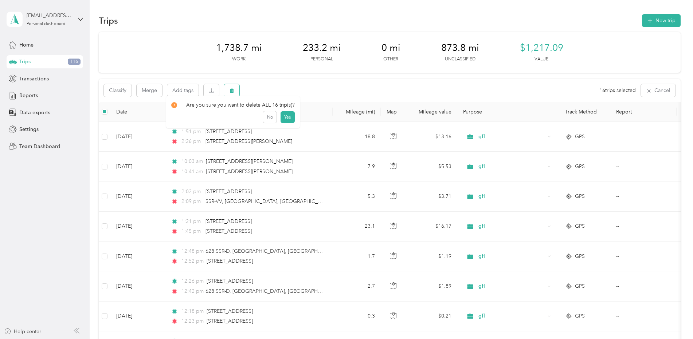
click at [235, 93] on button "button" at bounding box center [231, 90] width 15 height 13
click at [283, 120] on button "Yes" at bounding box center [287, 121] width 14 height 12
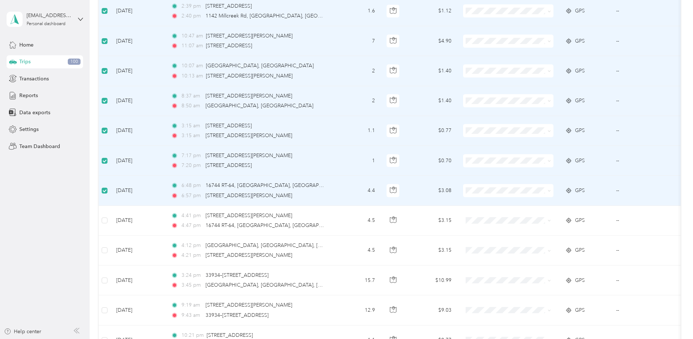
scroll to position [473, 0]
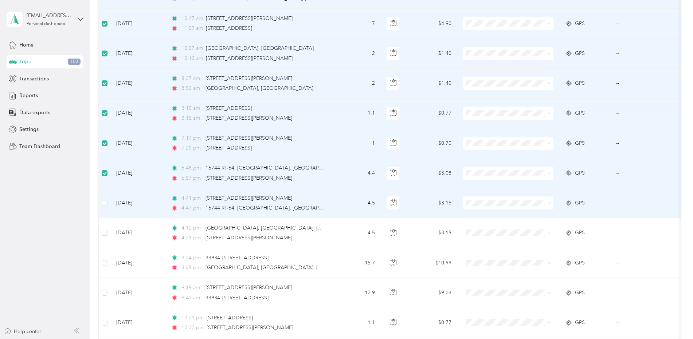
click at [108, 204] on td at bounding box center [105, 204] width 12 height 30
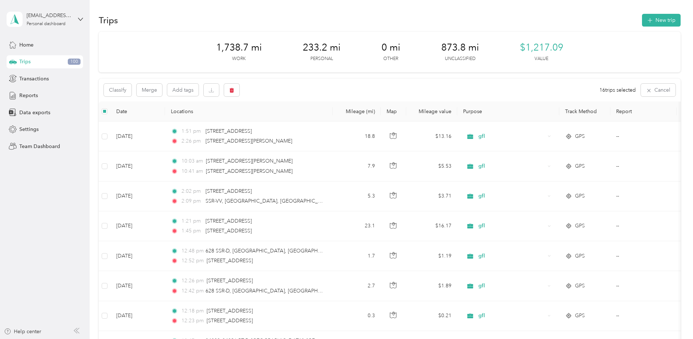
scroll to position [0, 0]
click at [226, 89] on button "button" at bounding box center [231, 90] width 15 height 13
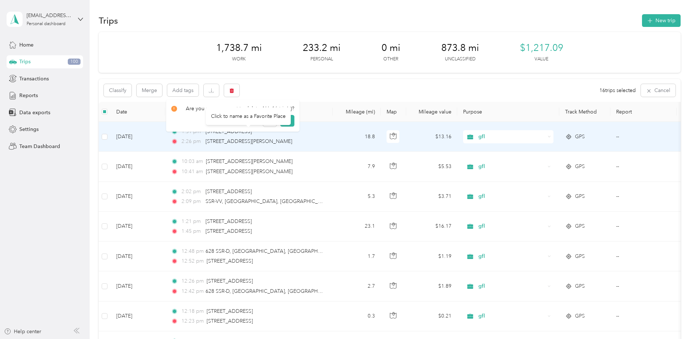
click at [285, 119] on div "Click to name as a Favorite Place" at bounding box center [248, 116] width 85 height 18
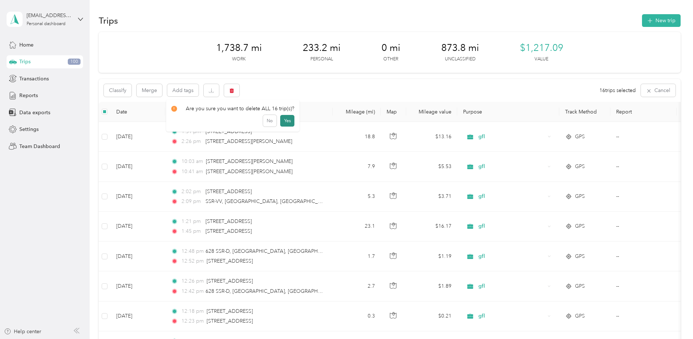
click at [285, 120] on button "Yes" at bounding box center [287, 121] width 14 height 12
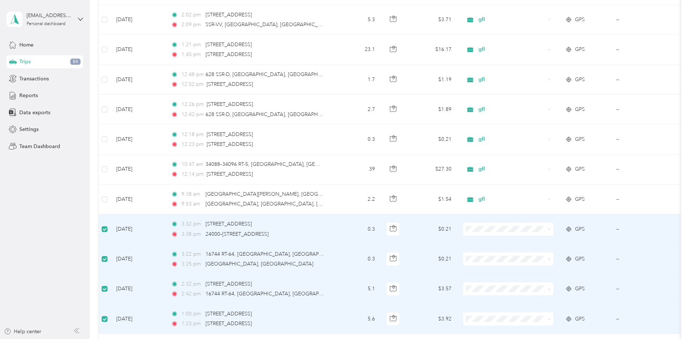
scroll to position [8, 0]
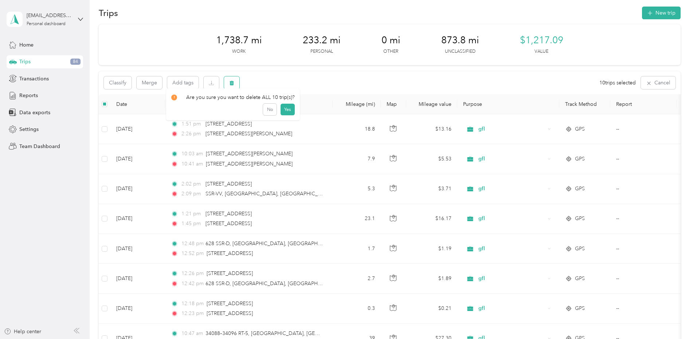
click at [233, 82] on icon "button" at bounding box center [231, 82] width 5 height 5
click at [284, 112] on button "Yes" at bounding box center [287, 113] width 14 height 12
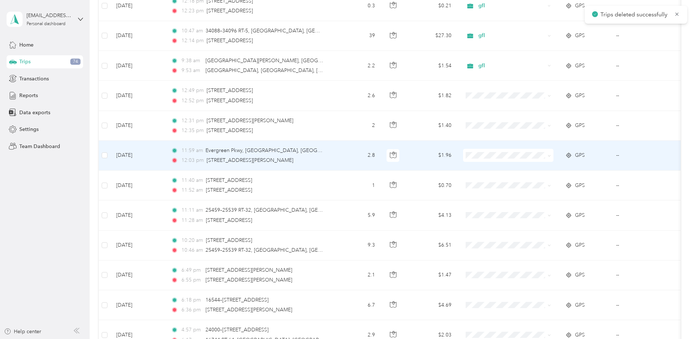
scroll to position [226, 0]
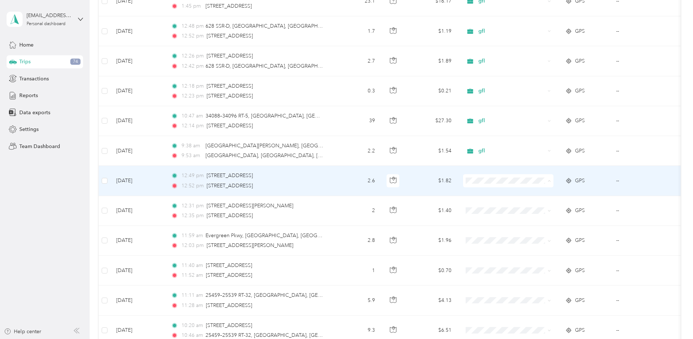
click at [498, 218] on span "gfl" at bounding box center [514, 220] width 67 height 8
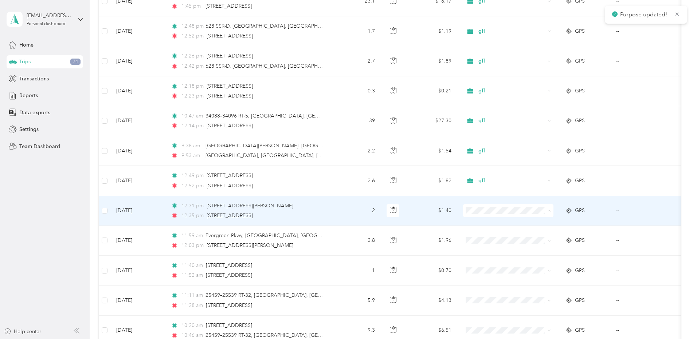
click at [491, 252] on span "gfl" at bounding box center [514, 250] width 67 height 8
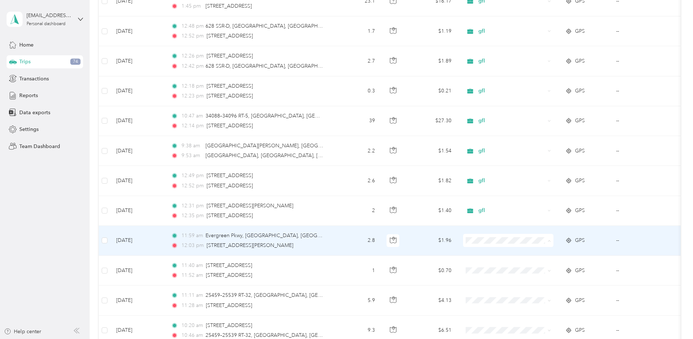
click at [494, 165] on li "gfl" at bounding box center [508, 163] width 90 height 13
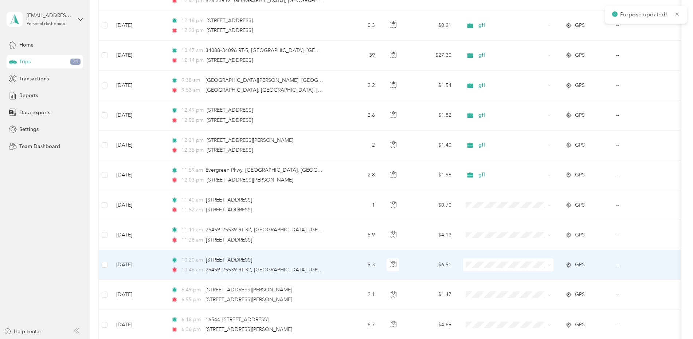
scroll to position [299, 0]
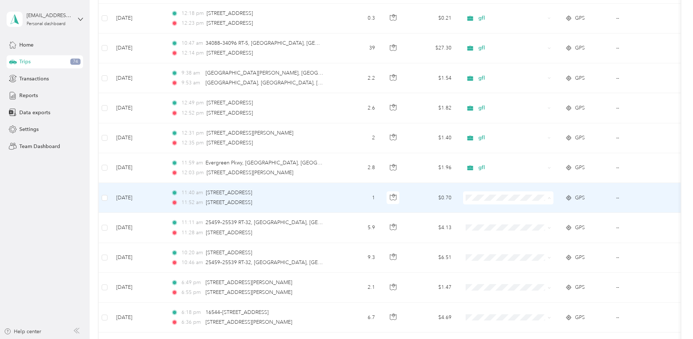
click at [504, 239] on span "gfl" at bounding box center [514, 237] width 67 height 8
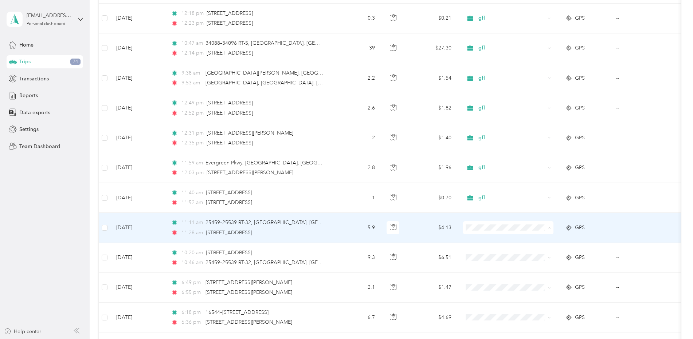
click at [509, 267] on span "gfl" at bounding box center [514, 267] width 67 height 8
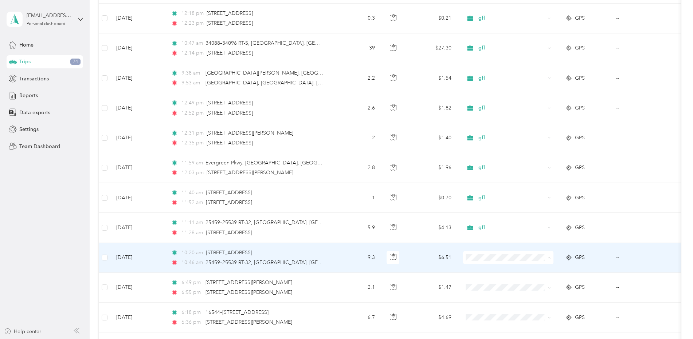
click at [497, 175] on li "gfl" at bounding box center [508, 180] width 90 height 13
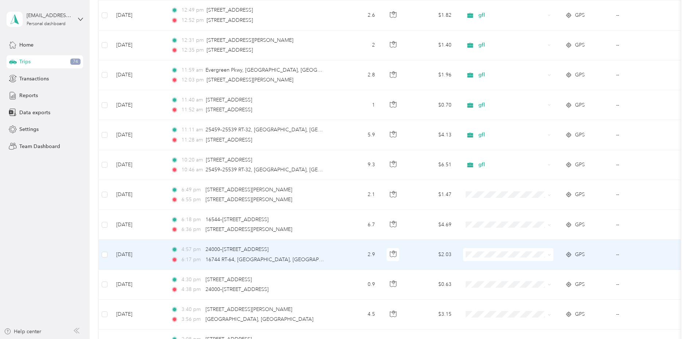
scroll to position [408, 0]
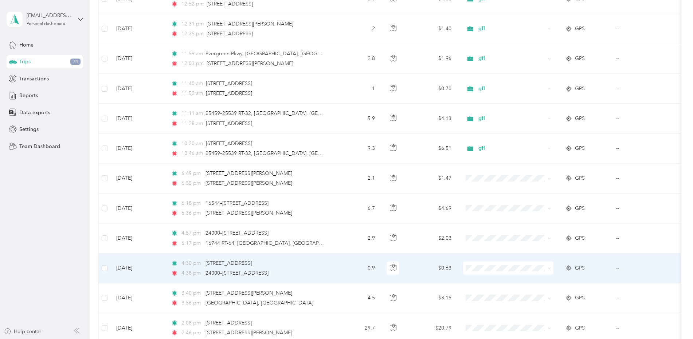
click at [333, 275] on td "0.9" at bounding box center [356, 269] width 48 height 30
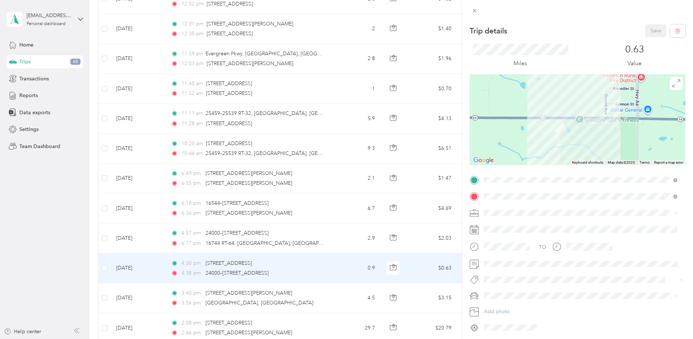
drag, startPoint x: 569, startPoint y: 115, endPoint x: 522, endPoint y: 165, distance: 68.8
click at [522, 165] on div "Trip details Save This trip cannot be edited because it is either under review,…" at bounding box center [577, 178] width 216 height 309
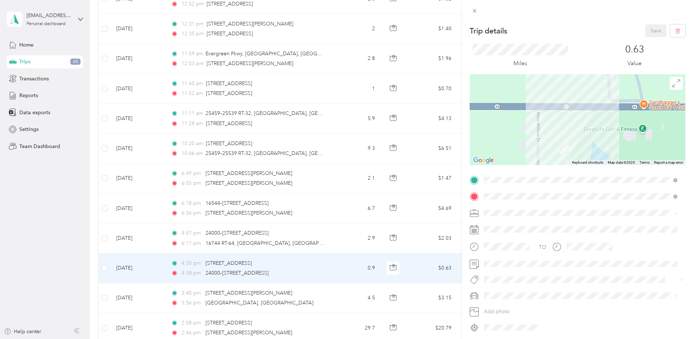
click at [105, 270] on div "Trip details Save This trip cannot be edited because it is either under review,…" at bounding box center [346, 169] width 693 height 339
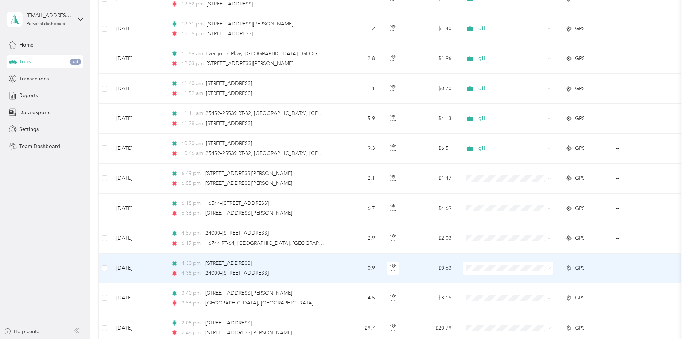
scroll to position [407, 0]
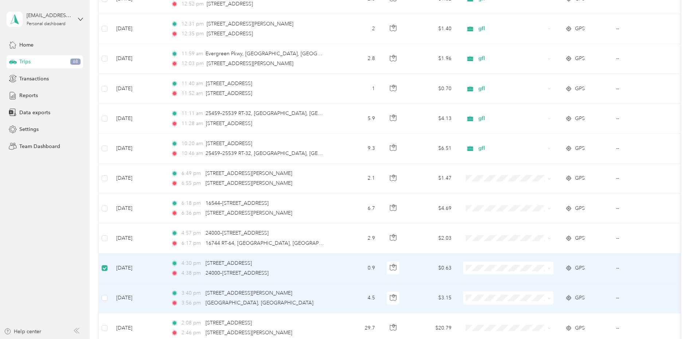
click at [108, 300] on td at bounding box center [105, 299] width 12 height 30
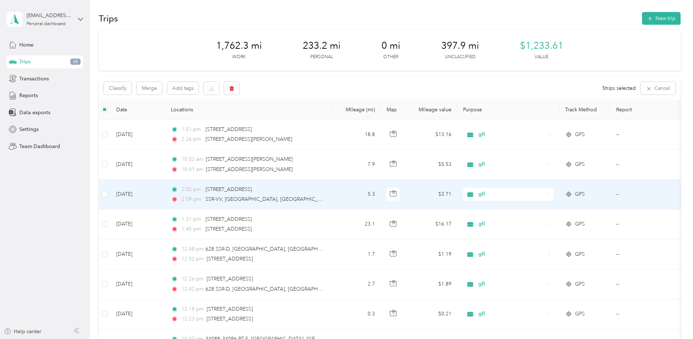
scroll to position [0, 0]
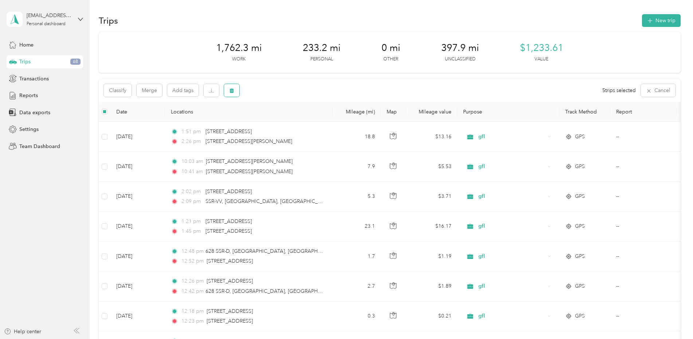
click at [236, 91] on button "button" at bounding box center [231, 90] width 15 height 13
click at [281, 120] on button "Yes" at bounding box center [286, 121] width 14 height 12
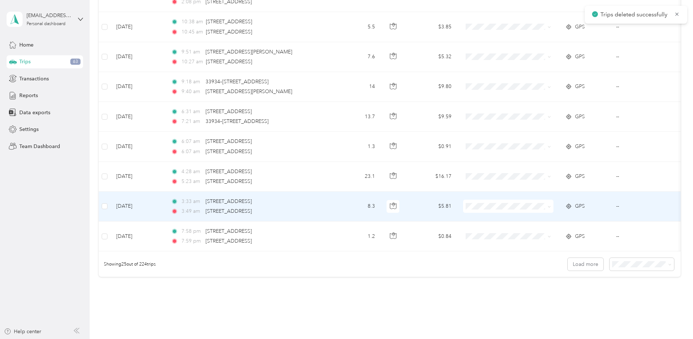
scroll to position [365, 0]
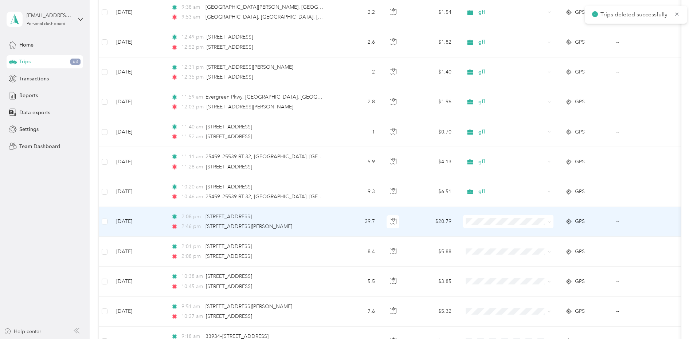
click at [303, 228] on div "2:46 pm [STREET_ADDRESS][PERSON_NAME]" at bounding box center [247, 227] width 153 height 8
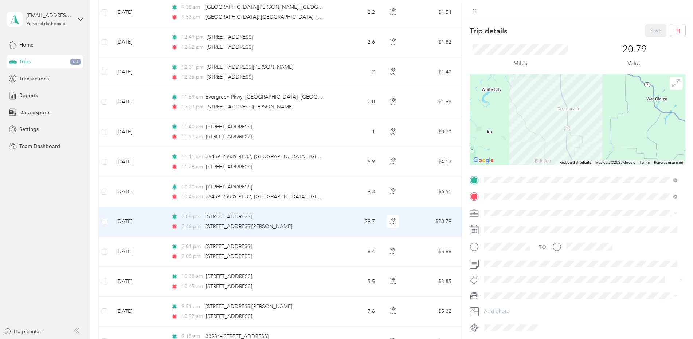
drag, startPoint x: 549, startPoint y: 101, endPoint x: 557, endPoint y: 161, distance: 60.6
click at [557, 167] on div "Trip details Save This trip cannot be edited because it is either under review,…" at bounding box center [577, 178] width 216 height 309
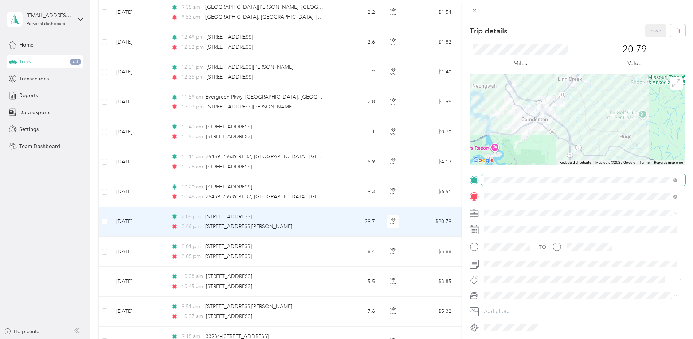
click at [539, 181] on div "Trip details Save This trip cannot be edited because it is either under review,…" at bounding box center [577, 178] width 216 height 309
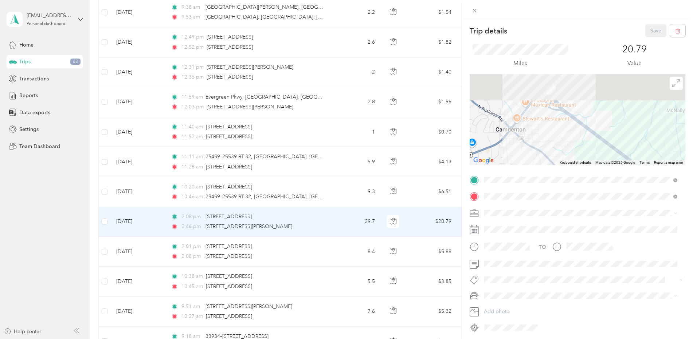
drag, startPoint x: 563, startPoint y: 111, endPoint x: 559, endPoint y: 146, distance: 35.1
click at [559, 149] on div at bounding box center [577, 119] width 216 height 91
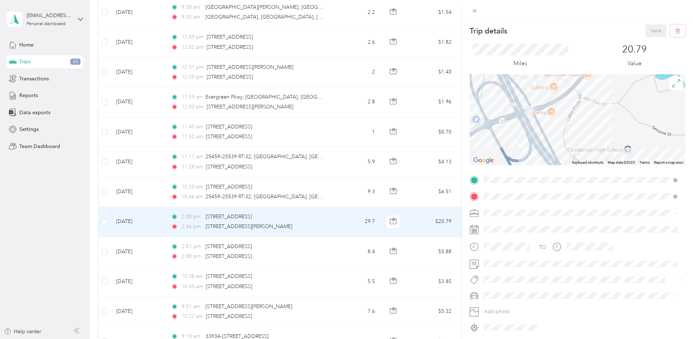
drag, startPoint x: 517, startPoint y: 105, endPoint x: 507, endPoint y: 153, distance: 49.4
click at [507, 153] on div at bounding box center [577, 119] width 216 height 91
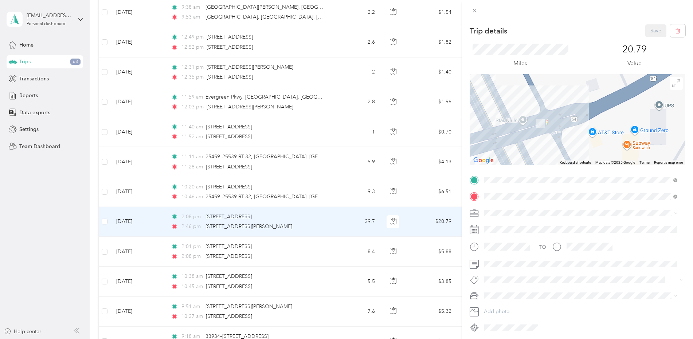
drag, startPoint x: 525, startPoint y: 109, endPoint x: 556, endPoint y: 154, distance: 55.0
click at [554, 156] on div at bounding box center [577, 119] width 216 height 91
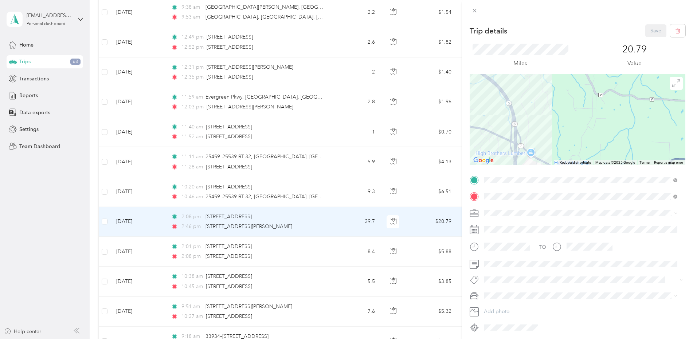
drag, startPoint x: 586, startPoint y: 138, endPoint x: 561, endPoint y: -29, distance: 169.3
click at [561, 0] on html "[EMAIL_ADDRESS][DOMAIN_NAME] Personal dashboard Home Trips 63 Transactions Repo…" at bounding box center [344, 169] width 689 height 339
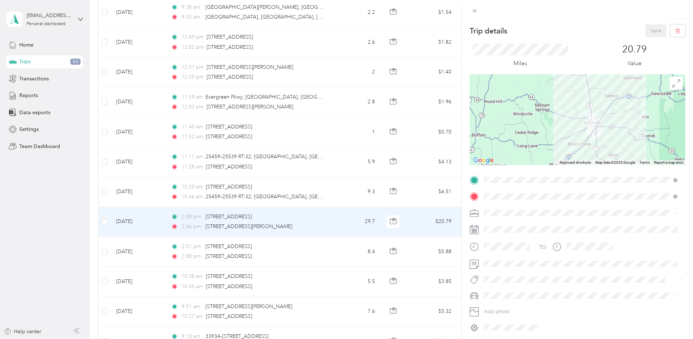
drag, startPoint x: 636, startPoint y: 124, endPoint x: 587, endPoint y: 44, distance: 94.1
click at [588, 43] on div "Trip details Save This trip cannot be edited because it is either under review,…" at bounding box center [577, 178] width 216 height 309
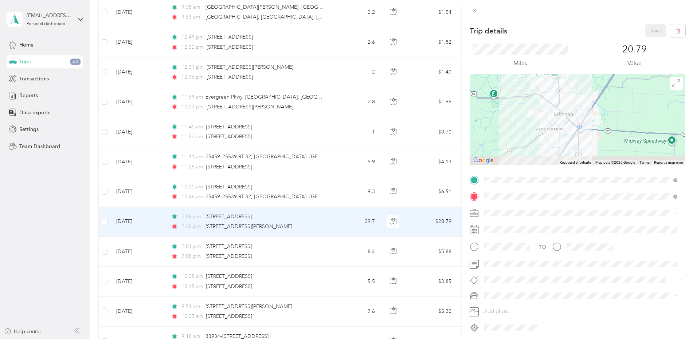
drag, startPoint x: 557, startPoint y: 143, endPoint x: 588, endPoint y: 77, distance: 73.5
click at [588, 76] on div at bounding box center [577, 119] width 216 height 91
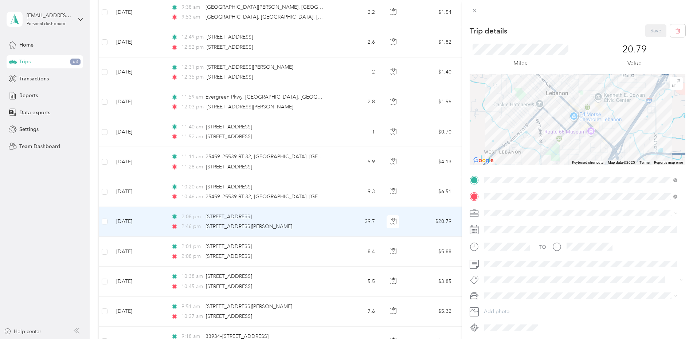
drag, startPoint x: 568, startPoint y: 98, endPoint x: 563, endPoint y: 154, distance: 55.6
click at [566, 172] on div "Trip details Save This trip cannot be edited because it is either under review,…" at bounding box center [577, 178] width 216 height 309
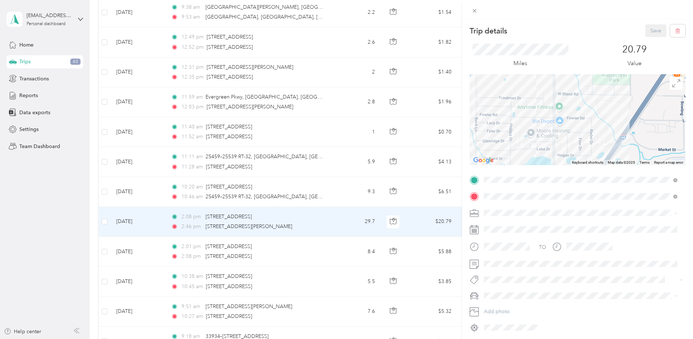
drag, startPoint x: 563, startPoint y: 130, endPoint x: 598, endPoint y: -30, distance: 163.9
click at [598, 0] on html "[EMAIL_ADDRESS][DOMAIN_NAME] Personal dashboard Home Trips 63 Transactions Repo…" at bounding box center [344, 169] width 689 height 339
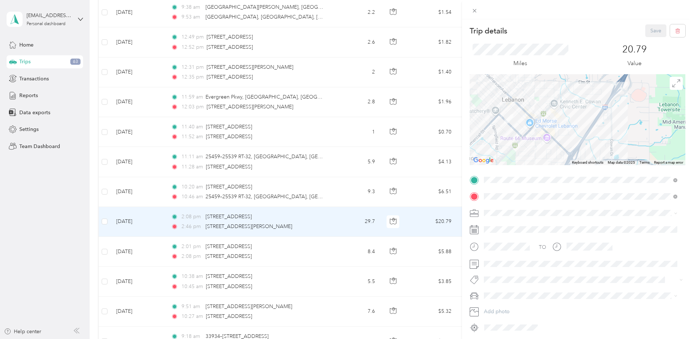
drag, startPoint x: 581, startPoint y: 140, endPoint x: 515, endPoint y: 218, distance: 102.3
click at [515, 218] on div "Trip details Save This trip cannot be edited because it is either under review,…" at bounding box center [577, 178] width 216 height 309
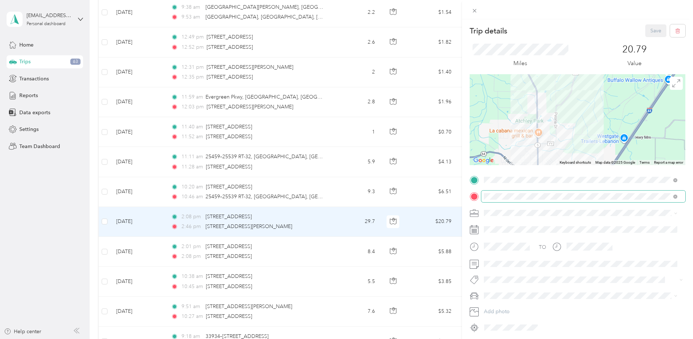
click at [547, 195] on div "Trip details Save This trip cannot be edited because it is either under review,…" at bounding box center [577, 178] width 216 height 309
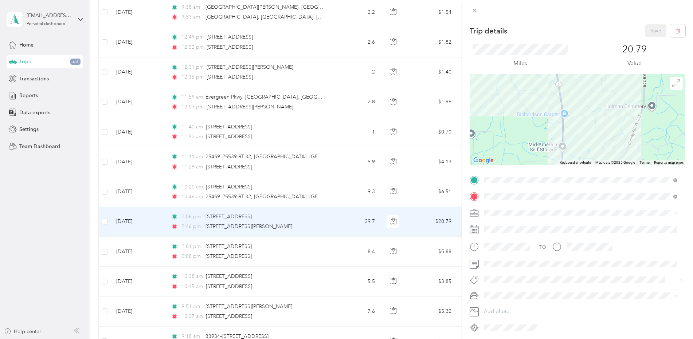
drag, startPoint x: 540, startPoint y: 105, endPoint x: 580, endPoint y: 217, distance: 119.1
click at [580, 217] on div "Trip details Save This trip cannot be edited because it is either under review,…" at bounding box center [577, 178] width 216 height 309
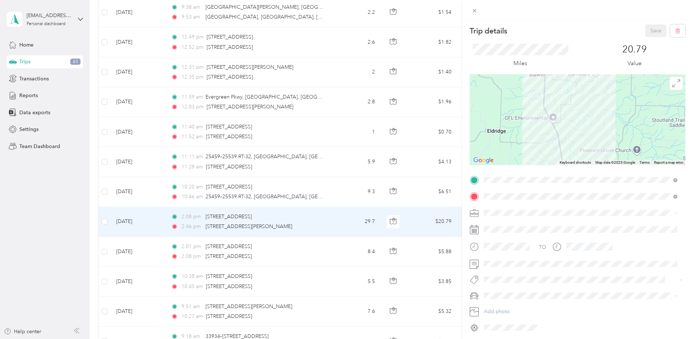
click at [571, 211] on div "Trip details Save This trip cannot be edited because it is either under review,…" at bounding box center [577, 178] width 216 height 309
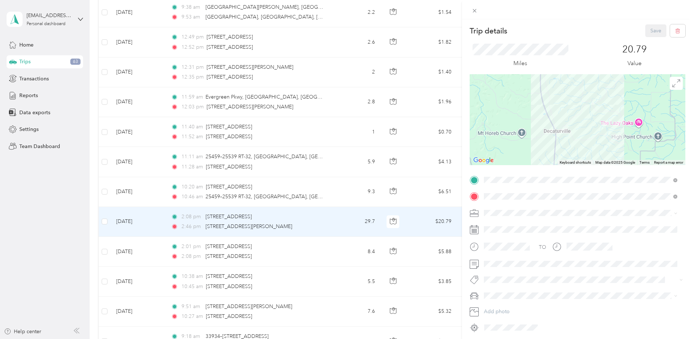
click at [570, 211] on div "Trip details Save This trip cannot be edited because it is either under review,…" at bounding box center [577, 178] width 216 height 309
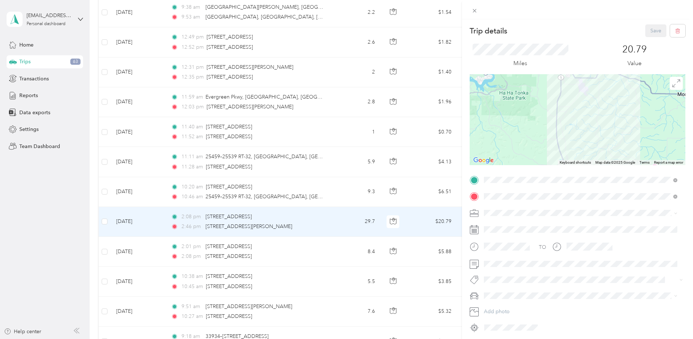
drag, startPoint x: 553, startPoint y: 101, endPoint x: 525, endPoint y: 161, distance: 66.6
click at [528, 156] on div at bounding box center [577, 119] width 216 height 91
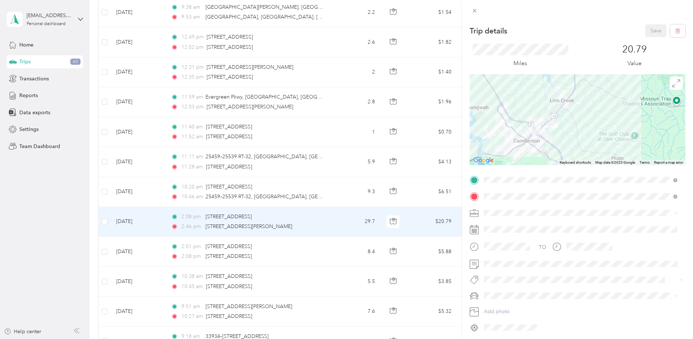
drag, startPoint x: 532, startPoint y: 115, endPoint x: 582, endPoint y: 107, distance: 50.6
click at [582, 107] on div at bounding box center [577, 119] width 216 height 91
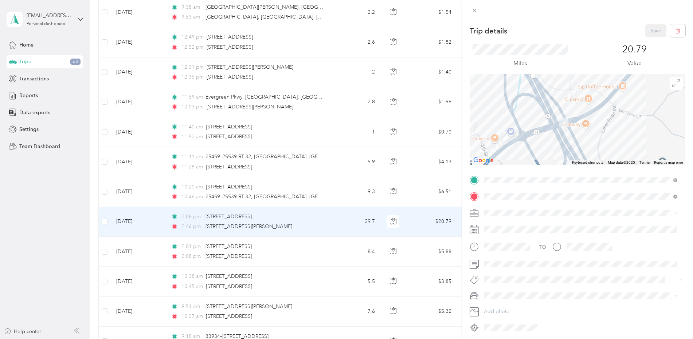
drag, startPoint x: 553, startPoint y: 149, endPoint x: 566, endPoint y: 135, distance: 19.1
click at [566, 135] on div at bounding box center [577, 119] width 216 height 91
click at [419, 228] on div "Trip details Save This trip cannot be edited because it is either under review,…" at bounding box center [346, 169] width 693 height 339
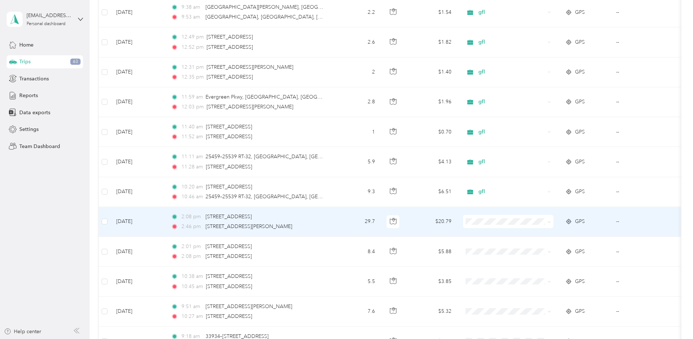
click at [492, 263] on span "gfl" at bounding box center [514, 260] width 67 height 8
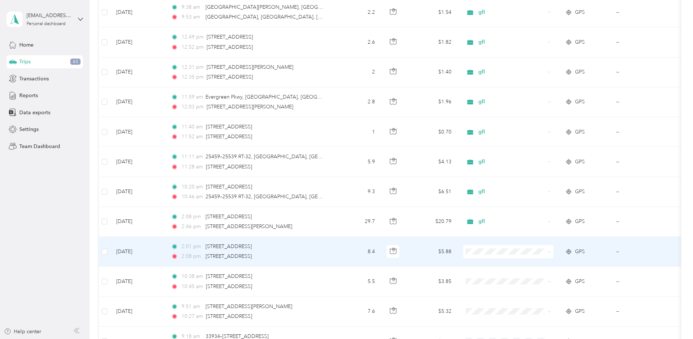
click at [337, 255] on td "8.4" at bounding box center [356, 252] width 48 height 30
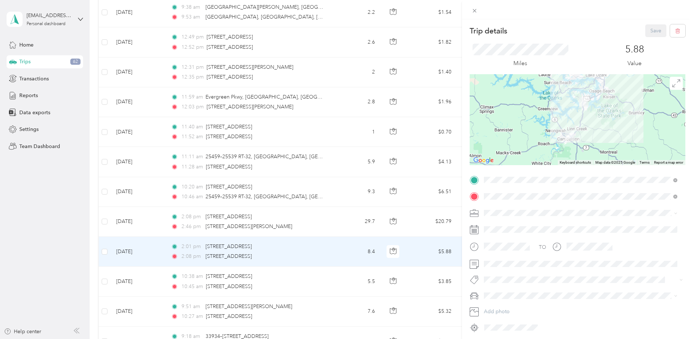
click at [332, 261] on div "Trip details Save This trip cannot be edited because it is either under review,…" at bounding box center [346, 169] width 693 height 339
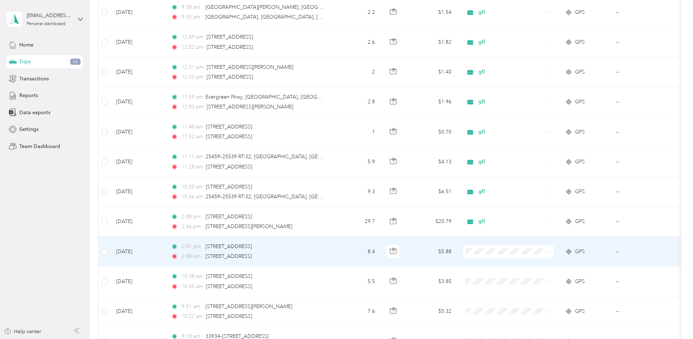
click at [506, 172] on span "gfl" at bounding box center [514, 175] width 67 height 8
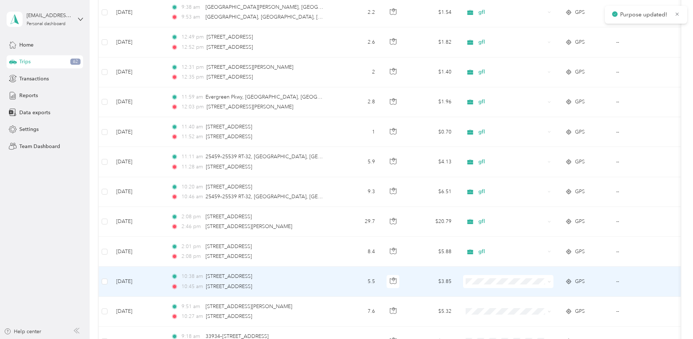
click at [330, 283] on td "10:38 am [STREET_ADDRESS] 10:45 am [STREET_ADDRESS]" at bounding box center [248, 282] width 167 height 30
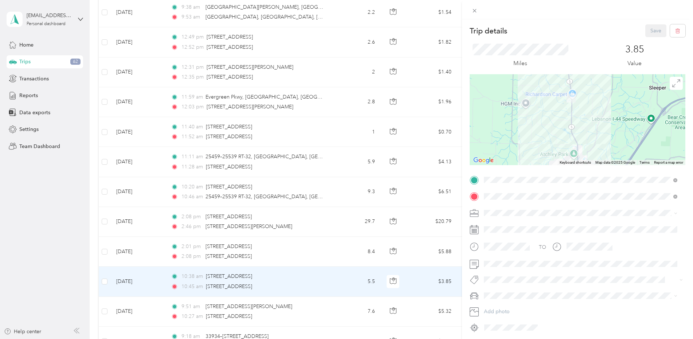
drag, startPoint x: 629, startPoint y: 95, endPoint x: 604, endPoint y: 138, distance: 49.0
click at [606, 140] on div at bounding box center [577, 119] width 216 height 91
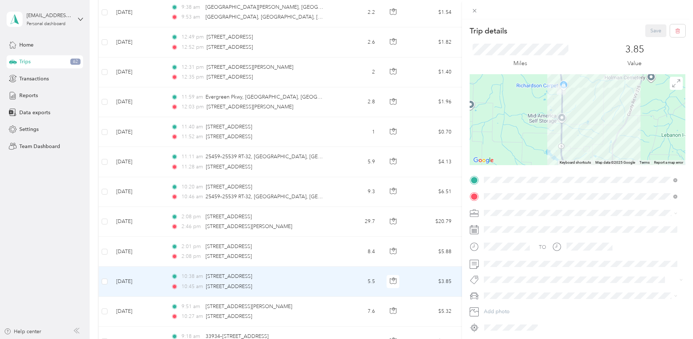
click at [565, 111] on div at bounding box center [577, 119] width 216 height 91
click at [336, 288] on div "Trip details Save This trip cannot be edited because it is either under review,…" at bounding box center [346, 169] width 693 height 339
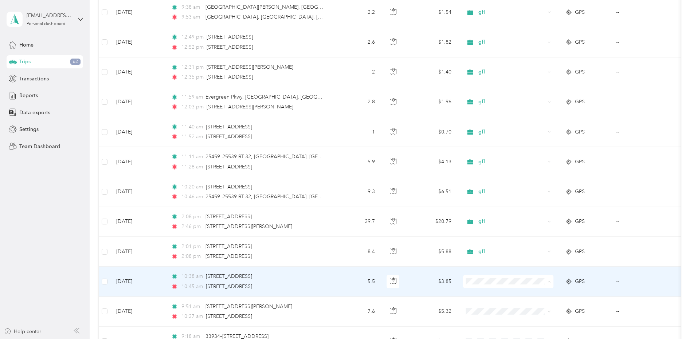
click at [497, 204] on span "gfl" at bounding box center [514, 205] width 67 height 8
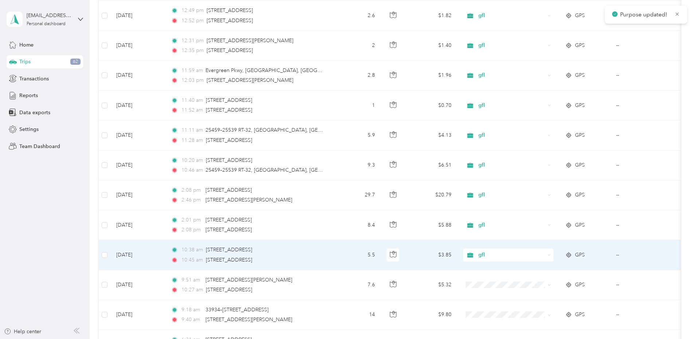
scroll to position [438, 0]
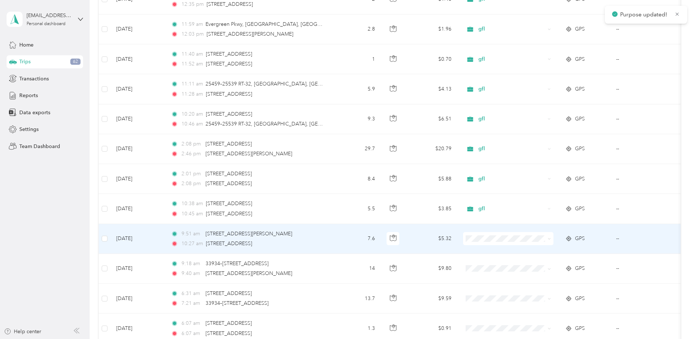
click at [322, 238] on div "9:51 am [STREET_ADDRESS][PERSON_NAME]" at bounding box center [247, 234] width 153 height 8
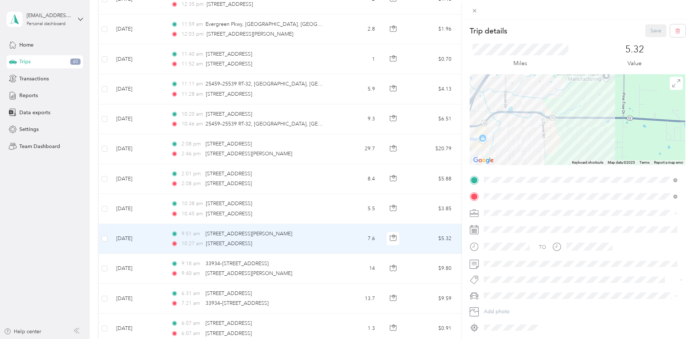
drag, startPoint x: 590, startPoint y: 133, endPoint x: 444, endPoint y: 121, distance: 146.1
click at [444, 121] on div "Trip details Save This trip cannot be edited because it is either under review,…" at bounding box center [346, 169] width 693 height 339
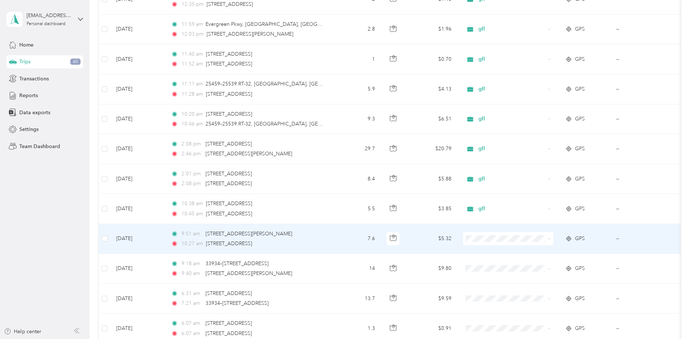
click at [502, 159] on span "gfl" at bounding box center [514, 162] width 67 height 8
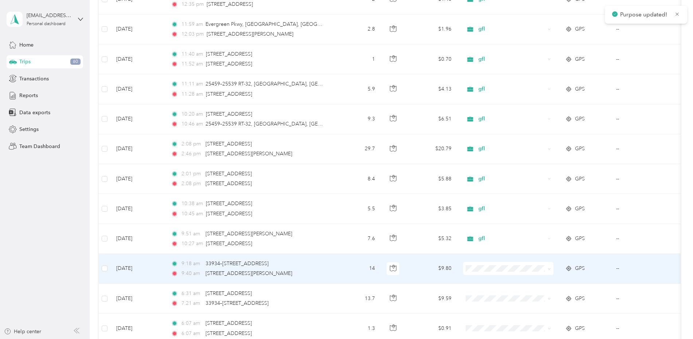
click at [332, 269] on td "9:18 am 33934–[STREET_ADDRESS] 9:40 am [STREET_ADDRESS][PERSON_NAME]" at bounding box center [248, 269] width 167 height 30
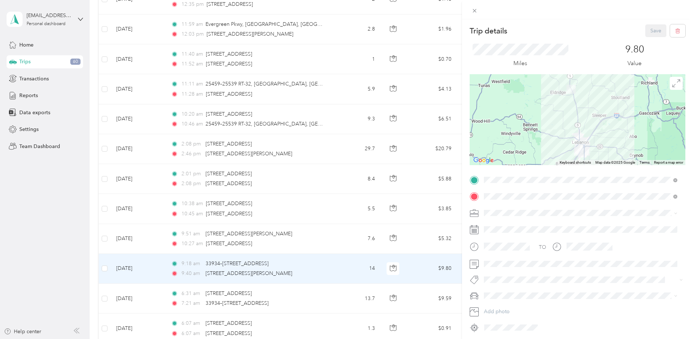
drag, startPoint x: 580, startPoint y: 105, endPoint x: 573, endPoint y: 150, distance: 45.3
click at [573, 150] on div at bounding box center [577, 119] width 216 height 91
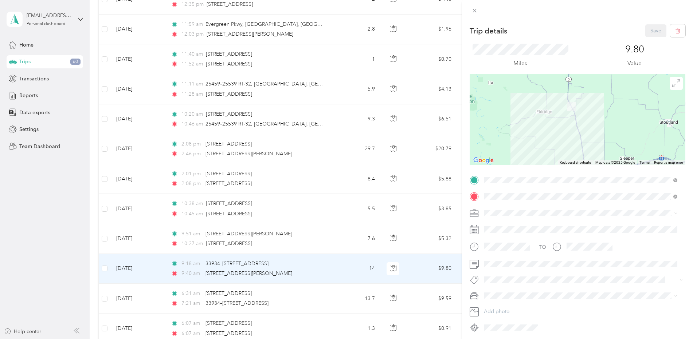
click at [273, 299] on div "Trip details Save This trip cannot be edited because it is either under review,…" at bounding box center [346, 169] width 693 height 339
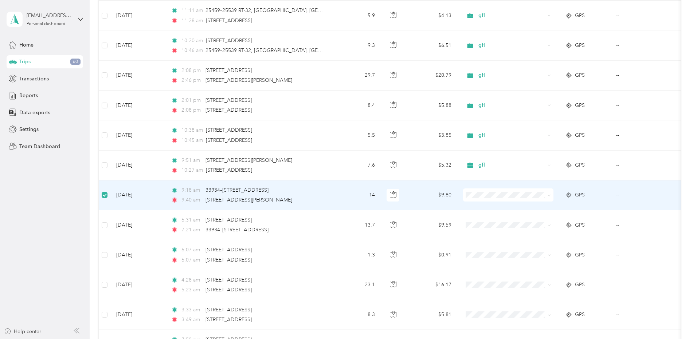
scroll to position [510, 0]
click at [327, 202] on td "9:18 am 33934–[STREET_ADDRESS] 9:40 am [STREET_ADDRESS][PERSON_NAME]" at bounding box center [248, 196] width 167 height 30
click at [308, 195] on div "9:18 am 33934–[STREET_ADDRESS] 9:40 am [STREET_ADDRESS][PERSON_NAME]" at bounding box center [247, 196] width 153 height 18
click at [305, 200] on div "9:40 am 930 [PERSON_NAME], [GEOGRAPHIC_DATA], [GEOGRAPHIC_DATA]" at bounding box center [247, 201] width 153 height 8
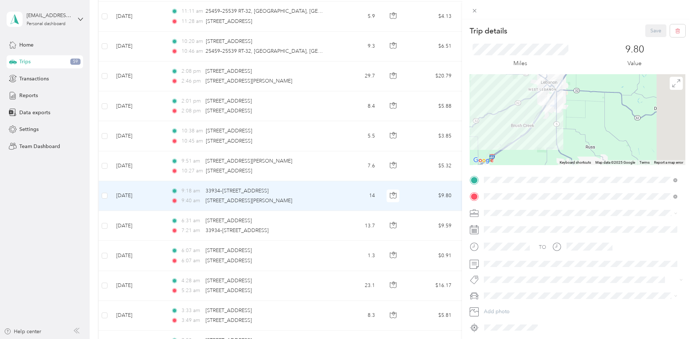
drag, startPoint x: 537, startPoint y: 94, endPoint x: 522, endPoint y: 84, distance: 17.8
click at [522, 84] on div at bounding box center [577, 119] width 216 height 91
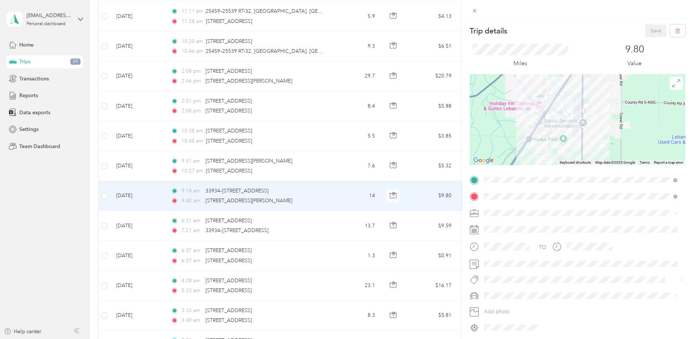
drag, startPoint x: 559, startPoint y: 105, endPoint x: 525, endPoint y: 124, distance: 39.0
click at [525, 124] on div at bounding box center [577, 119] width 216 height 91
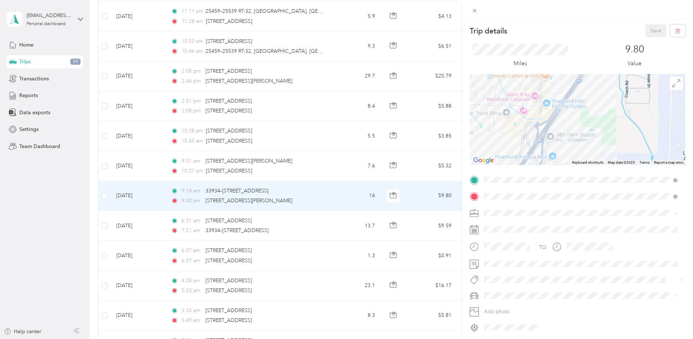
drag, startPoint x: 536, startPoint y: 102, endPoint x: 514, endPoint y: 129, distance: 35.4
click at [514, 129] on div at bounding box center [577, 119] width 216 height 91
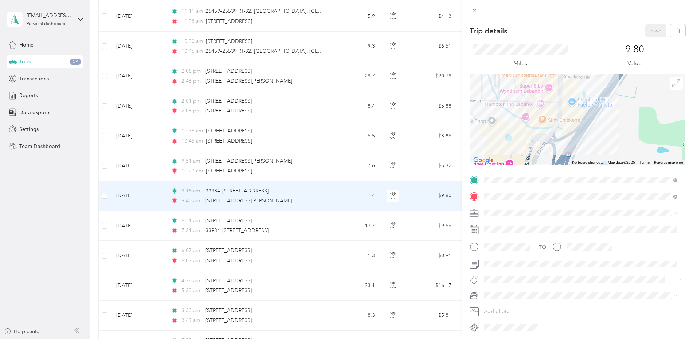
click at [322, 192] on div "Trip details Save This trip cannot be edited because it is either under review,…" at bounding box center [346, 169] width 693 height 339
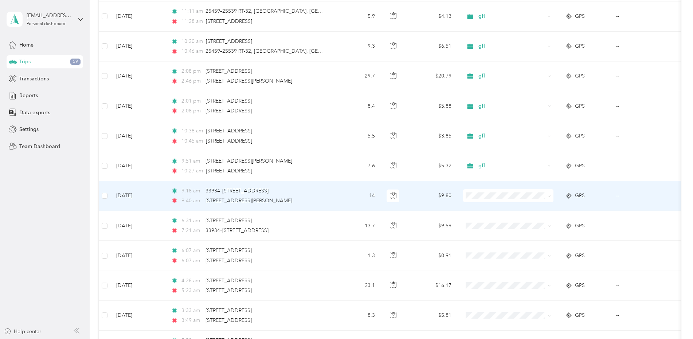
click at [498, 235] on span "gfl" at bounding box center [514, 234] width 67 height 8
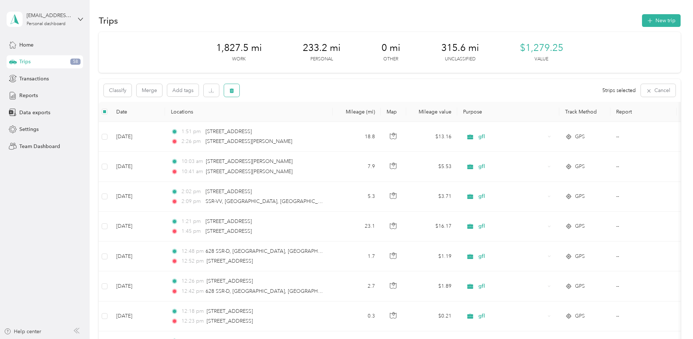
click at [233, 91] on icon "button" at bounding box center [231, 90] width 5 height 5
click at [283, 121] on button "Yes" at bounding box center [286, 121] width 14 height 12
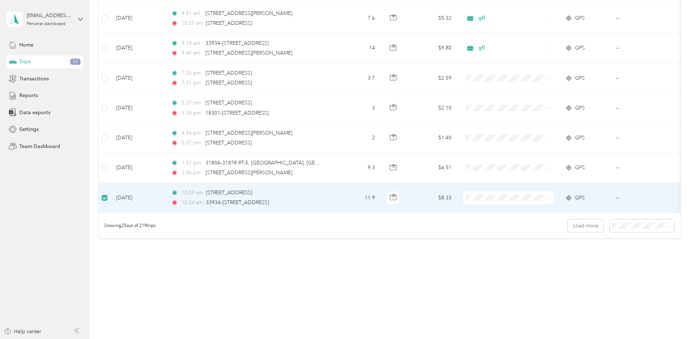
scroll to position [663, 0]
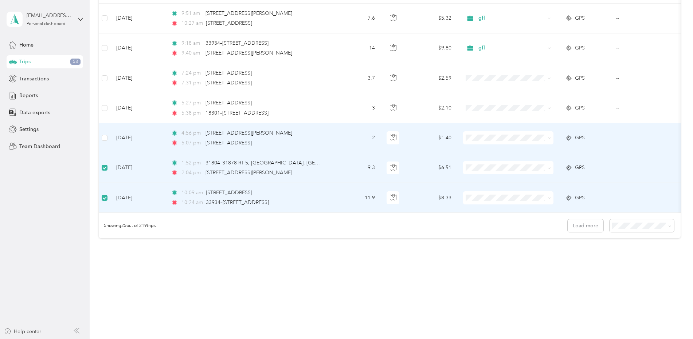
click at [108, 131] on td at bounding box center [105, 138] width 12 height 30
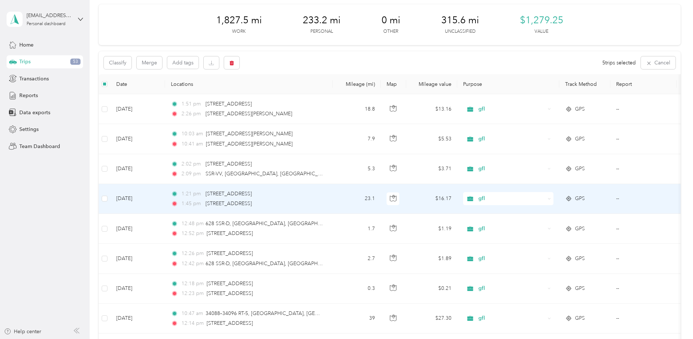
scroll to position [0, 0]
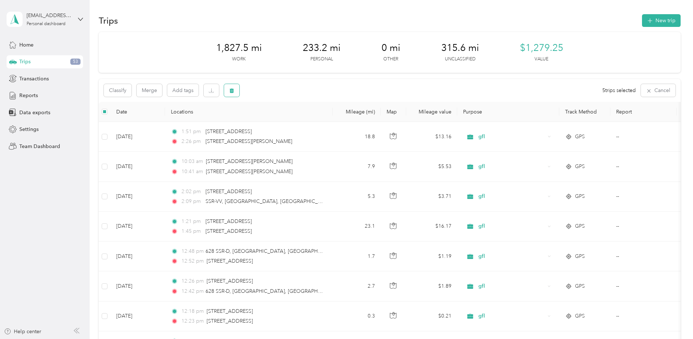
click at [235, 89] on button "button" at bounding box center [231, 90] width 15 height 13
click at [282, 118] on button "Yes" at bounding box center [286, 121] width 14 height 12
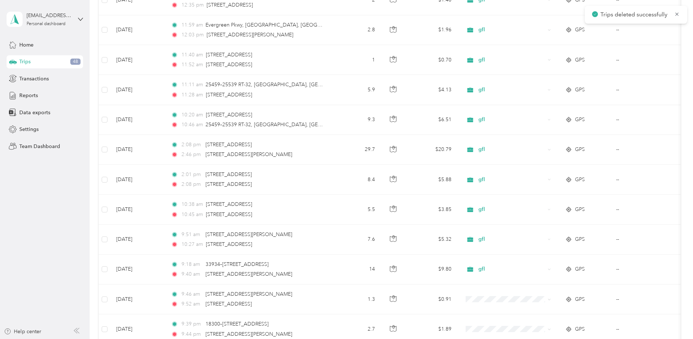
scroll to position [664, 0]
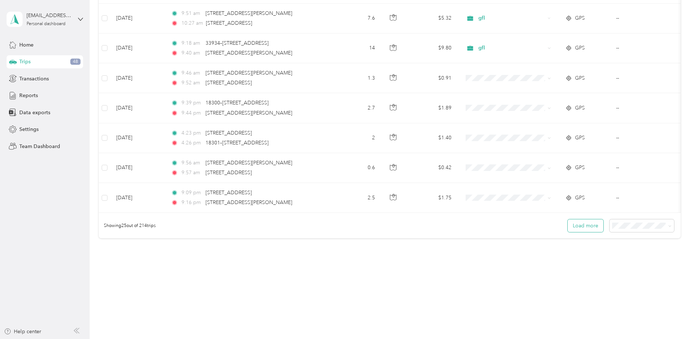
click at [576, 224] on button "Load more" at bounding box center [585, 226] width 36 height 13
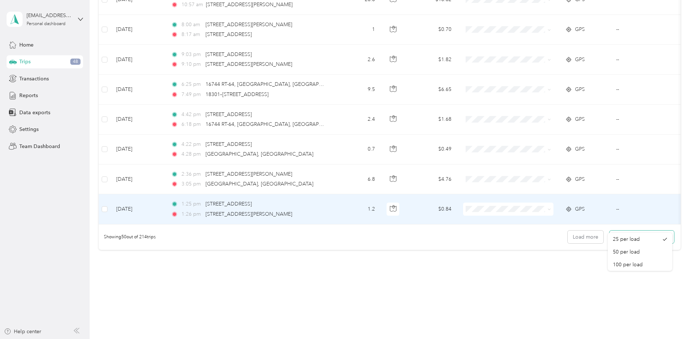
scroll to position [1412, 0]
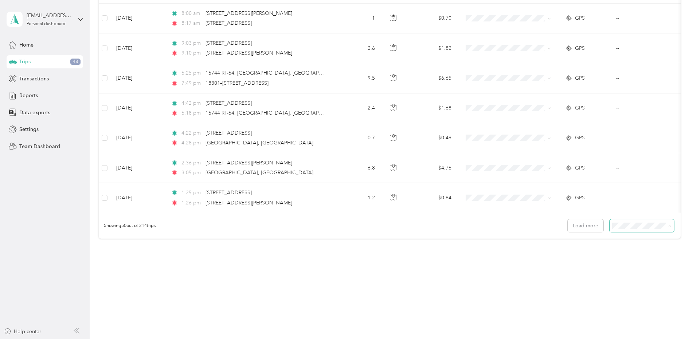
click at [633, 262] on span "100 per load" at bounding box center [627, 265] width 30 height 6
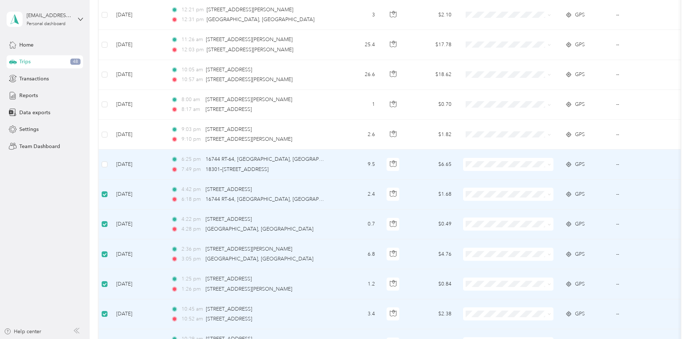
scroll to position [1307, 0]
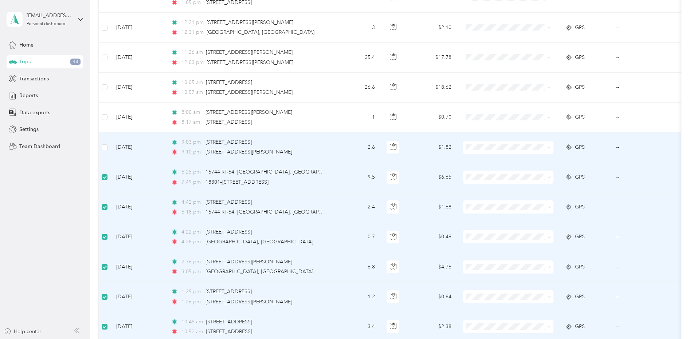
click at [106, 151] on td at bounding box center [105, 148] width 12 height 30
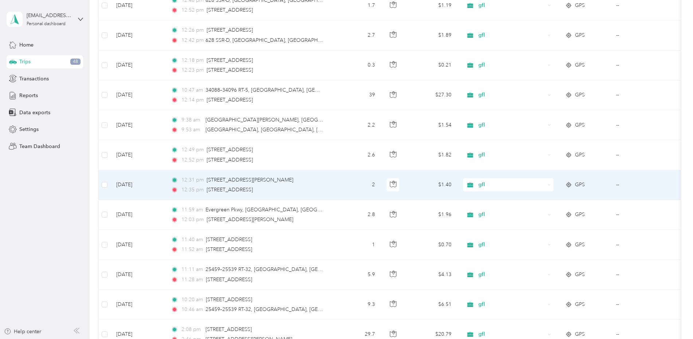
scroll to position [0, 0]
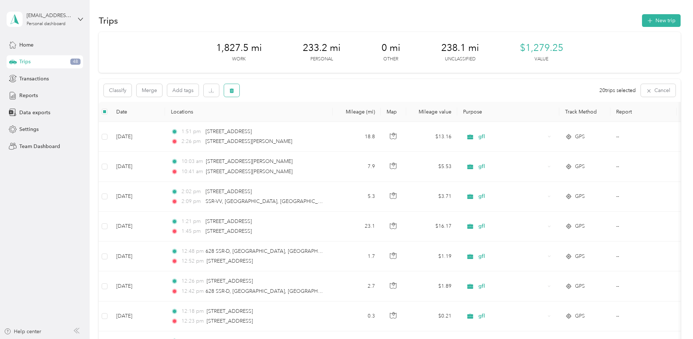
click at [233, 90] on icon "button" at bounding box center [231, 90] width 4 height 5
click at [283, 120] on button "Yes" at bounding box center [287, 121] width 14 height 12
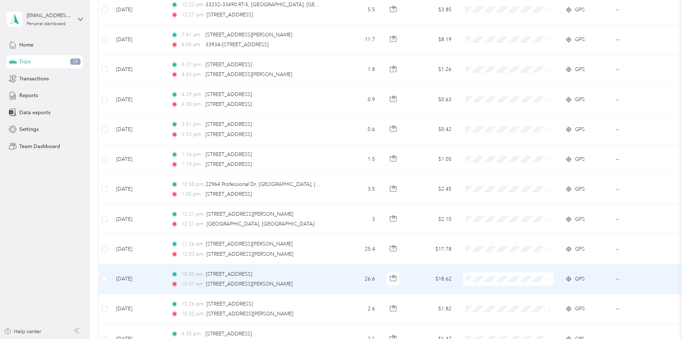
scroll to position [1165, 0]
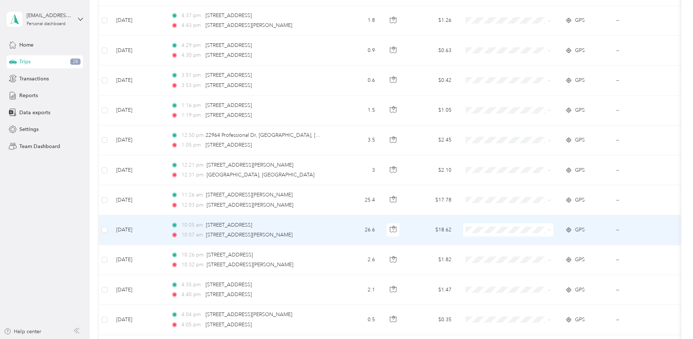
click at [506, 149] on span "gfl" at bounding box center [514, 153] width 67 height 8
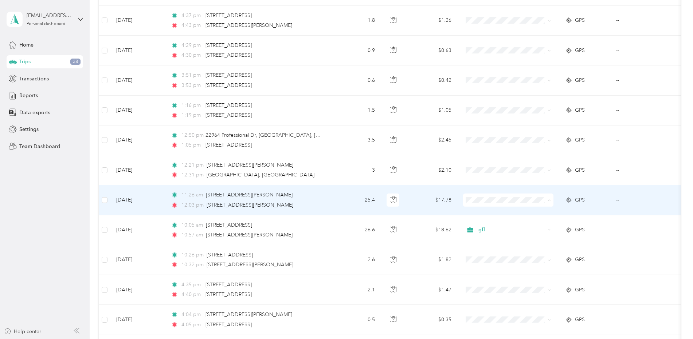
click at [502, 238] on span "gfl" at bounding box center [514, 240] width 67 height 8
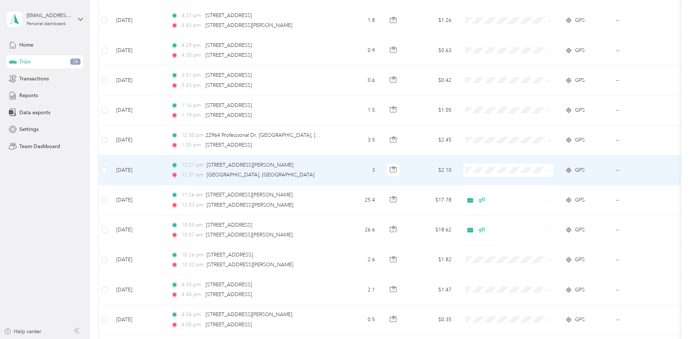
click at [489, 206] on span "gfl" at bounding box center [514, 208] width 67 height 8
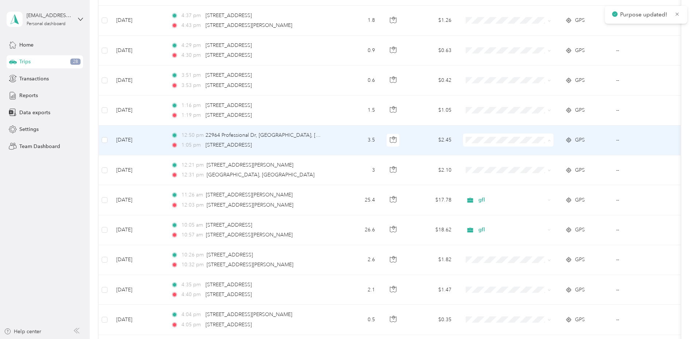
click at [508, 176] on span "gfl" at bounding box center [514, 180] width 67 height 8
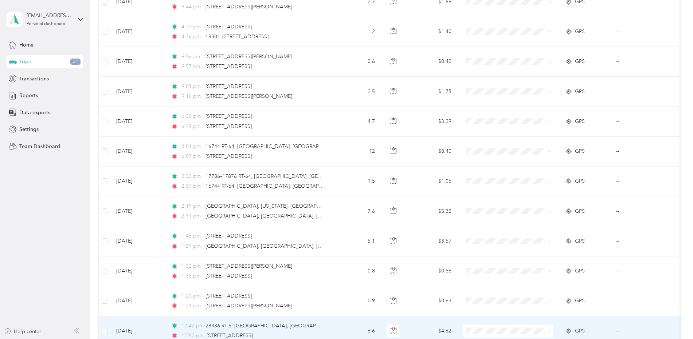
scroll to position [982, 0]
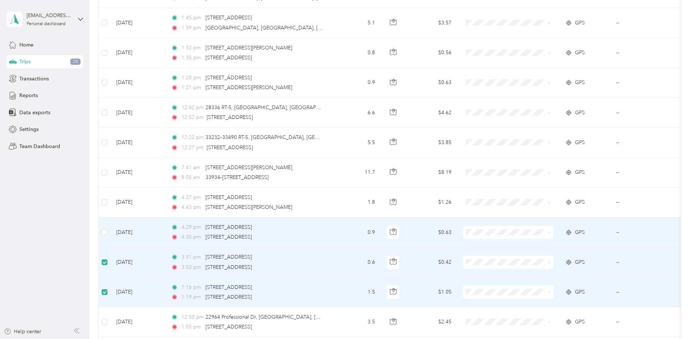
click at [511, 158] on span "gfl" at bounding box center [514, 155] width 67 height 8
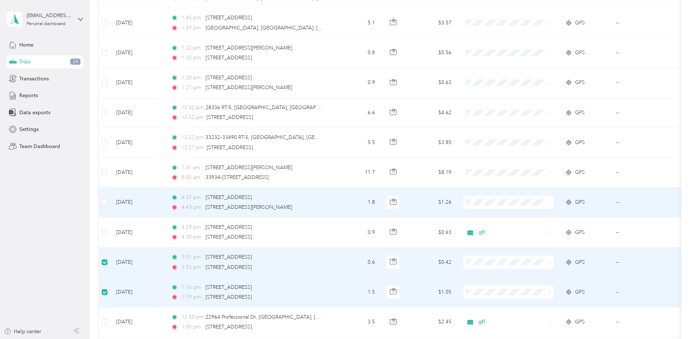
click at [545, 202] on span at bounding box center [548, 202] width 6 height 8
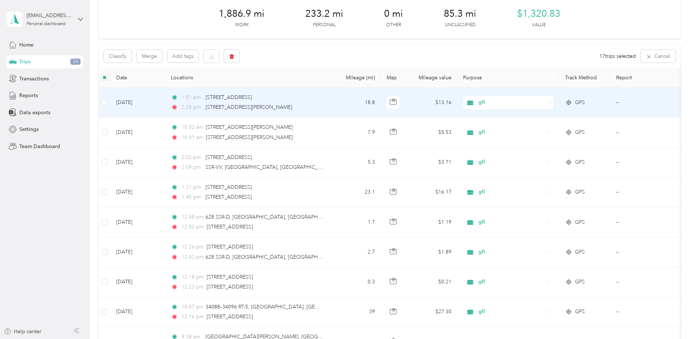
scroll to position [0, 0]
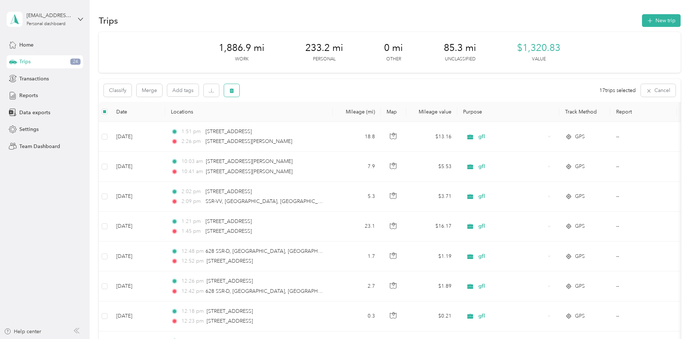
click at [228, 92] on button "button" at bounding box center [231, 90] width 15 height 13
click at [283, 121] on button "Yes" at bounding box center [287, 121] width 14 height 12
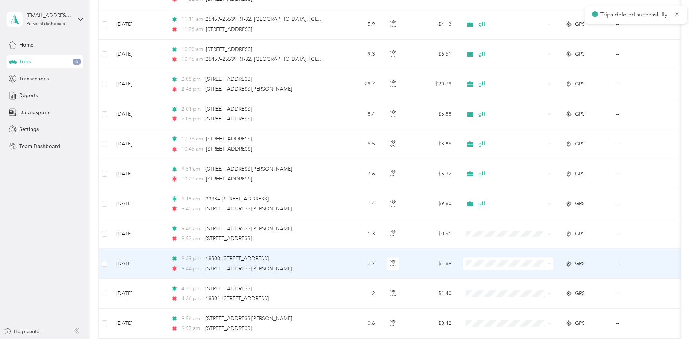
scroll to position [583, 0]
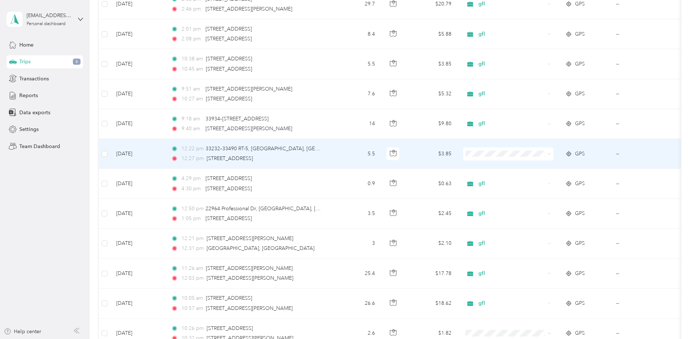
click at [316, 159] on div "12:27 pm [STREET_ADDRESS]" at bounding box center [247, 159] width 153 height 8
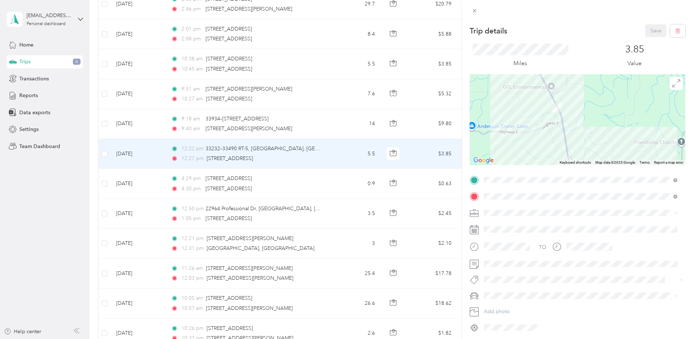
drag, startPoint x: 571, startPoint y: 104, endPoint x: 481, endPoint y: 230, distance: 155.1
click at [554, 221] on div "Trip details Save This trip cannot be edited because it is either under review,…" at bounding box center [577, 178] width 216 height 309
click at [328, 158] on div "Trip details Save This trip cannot be edited because it is either under review,…" at bounding box center [346, 169] width 693 height 339
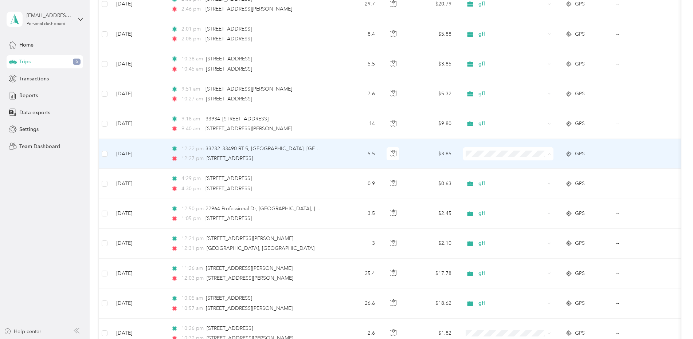
click at [499, 189] on span "gfl" at bounding box center [514, 193] width 67 height 8
click at [499, 192] on span "gfl" at bounding box center [510, 191] width 59 height 8
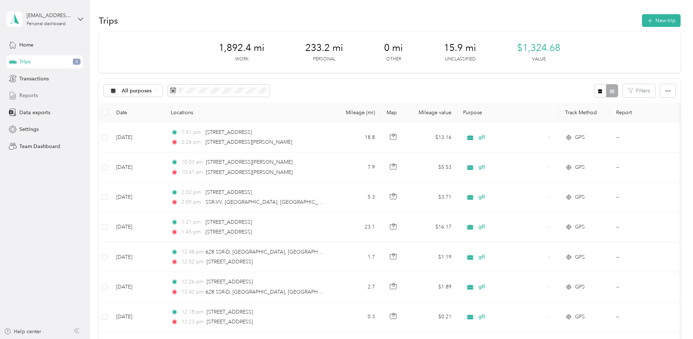
click at [40, 96] on div "Reports" at bounding box center [45, 95] width 76 height 13
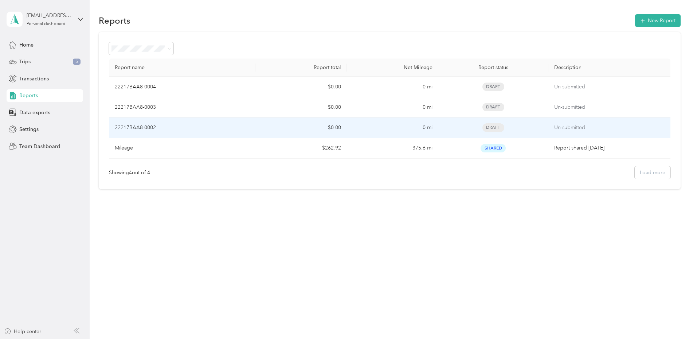
click at [445, 131] on td "Draft" at bounding box center [493, 128] width 110 height 20
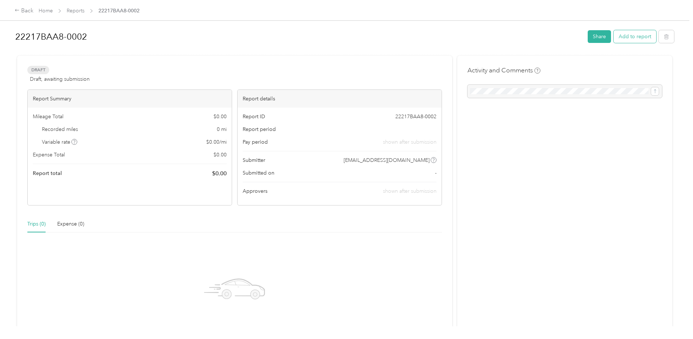
click at [634, 37] on button "Add to report" at bounding box center [634, 36] width 43 height 13
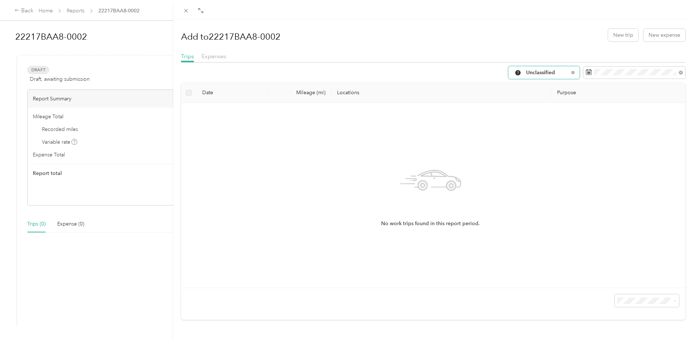
click at [567, 70] on div "Unclassified" at bounding box center [543, 72] width 71 height 13
click at [536, 136] on span "gfl" at bounding box center [544, 137] width 48 height 8
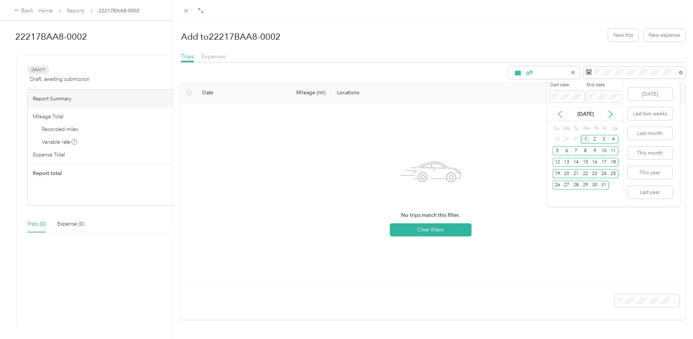
click at [557, 114] on icon at bounding box center [559, 114] width 7 height 7
click at [578, 153] on div "9" at bounding box center [575, 150] width 9 height 9
click at [577, 185] on div "30" at bounding box center [575, 185] width 9 height 9
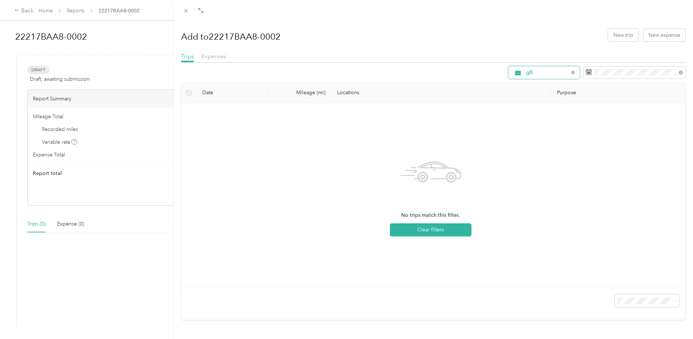
click at [540, 72] on span "gfl" at bounding box center [547, 72] width 43 height 5
click at [540, 137] on span "gfl" at bounding box center [540, 137] width 40 height 8
click at [564, 92] on th "Purpose" at bounding box center [618, 93] width 134 height 20
click at [427, 234] on button "Clear filters" at bounding box center [431, 230] width 82 height 13
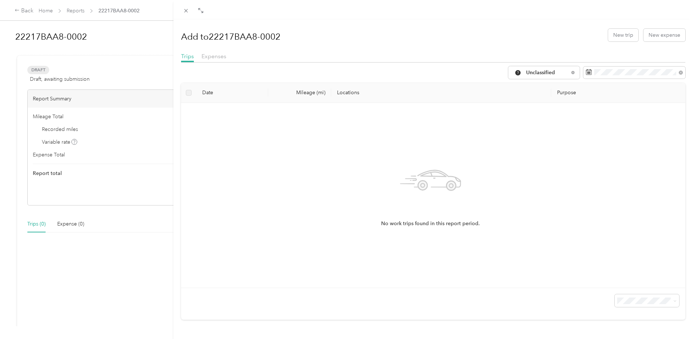
click at [25, 10] on div "Add to 22217BAA8-0002 New trip New expense Trips Expenses Unclassified Date Mil…" at bounding box center [346, 169] width 693 height 339
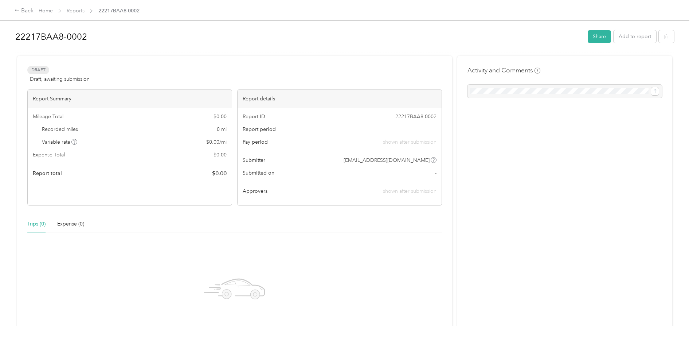
click at [26, 10] on div "Back" at bounding box center [24, 11] width 19 height 9
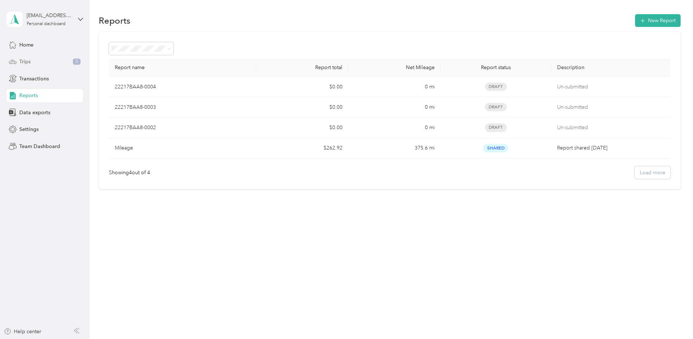
click at [29, 63] on span "Trips" at bounding box center [24, 62] width 11 height 8
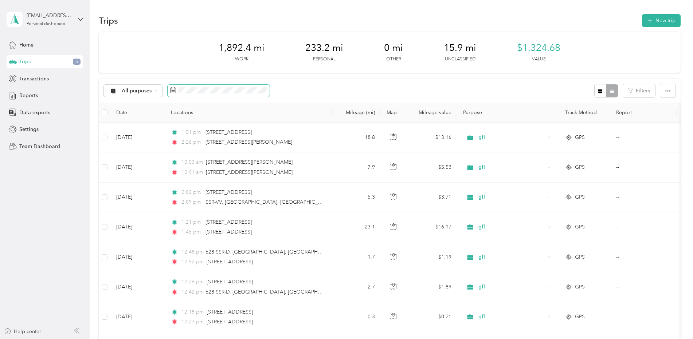
click at [225, 86] on span at bounding box center [218, 91] width 102 height 12
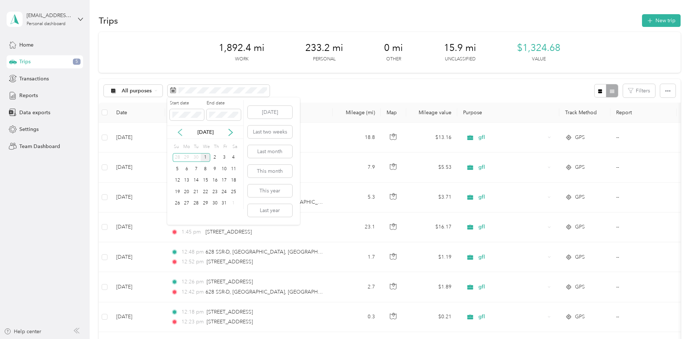
click at [180, 133] on icon at bounding box center [179, 132] width 7 height 7
click at [197, 169] on div "9" at bounding box center [195, 169] width 9 height 9
click at [193, 202] on div "30" at bounding box center [195, 203] width 9 height 9
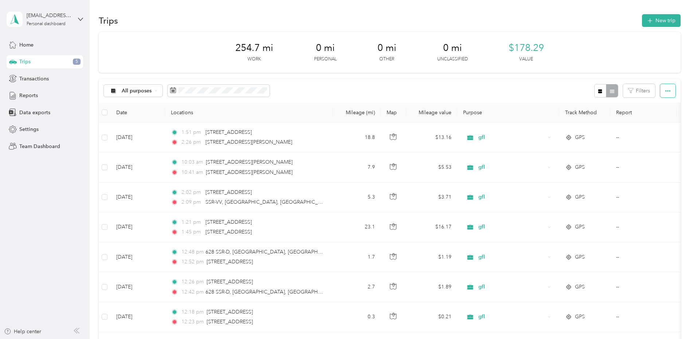
click at [667, 91] on icon "button" at bounding box center [667, 90] width 5 height 1
click at [661, 107] on span "Select all" at bounding box center [657, 105] width 20 height 6
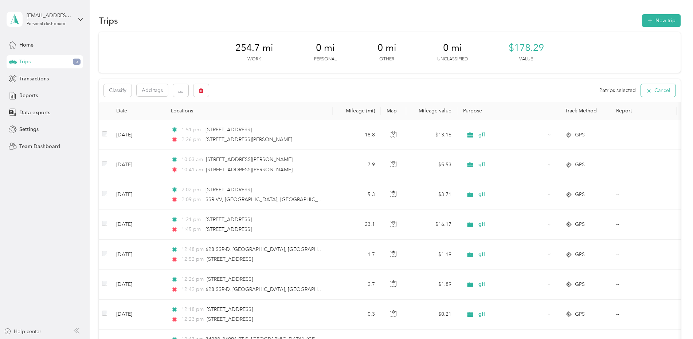
click at [643, 90] on button "Cancel" at bounding box center [658, 90] width 35 height 13
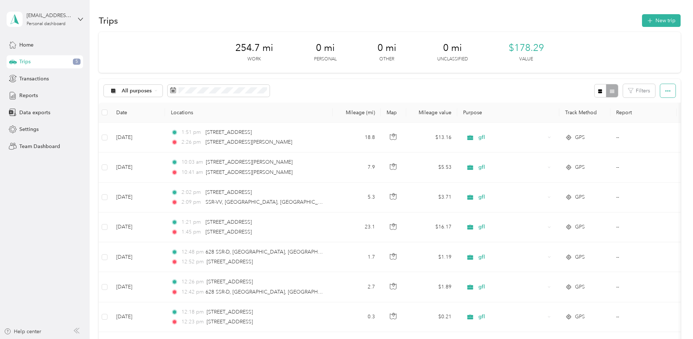
click at [660, 95] on button "button" at bounding box center [667, 90] width 15 height 13
click at [662, 115] on span "Export" at bounding box center [654, 117] width 15 height 6
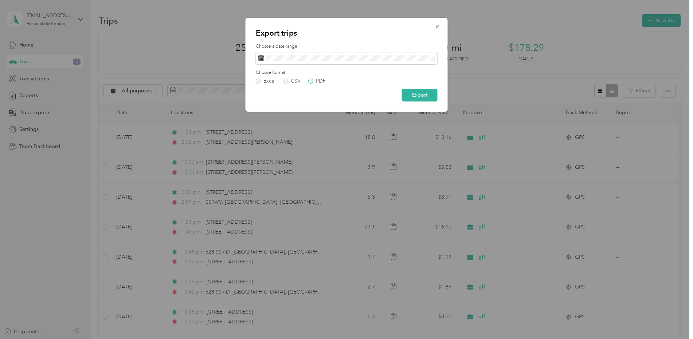
click at [311, 82] on label "PDF" at bounding box center [316, 81] width 17 height 5
click at [420, 93] on button "Export" at bounding box center [420, 95] width 36 height 13
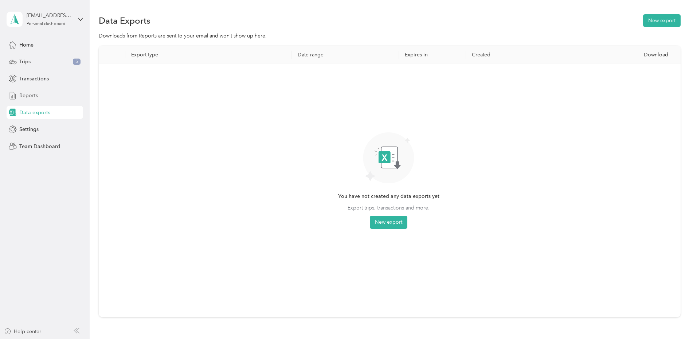
click at [30, 97] on span "Reports" at bounding box center [28, 96] width 19 height 8
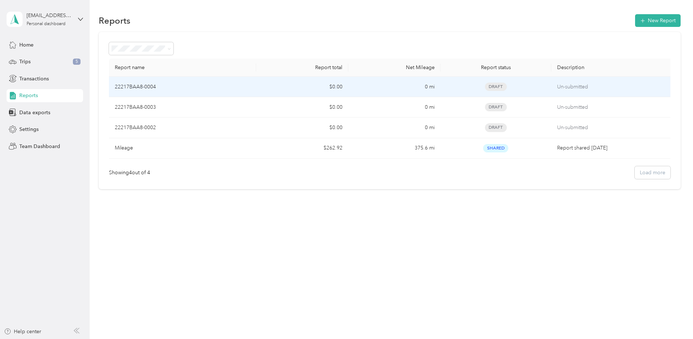
click at [417, 87] on td "0 mi" at bounding box center [394, 87] width 92 height 20
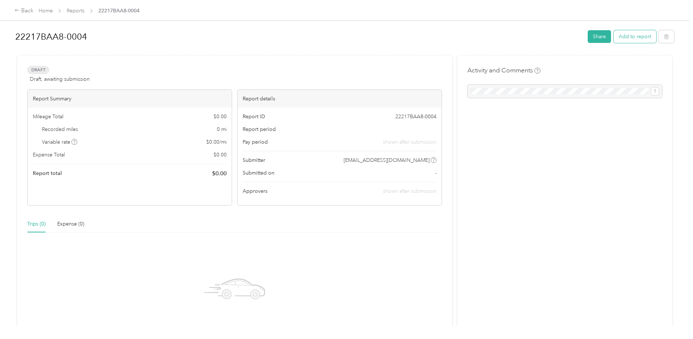
click at [621, 37] on button "Add to report" at bounding box center [634, 36] width 43 height 13
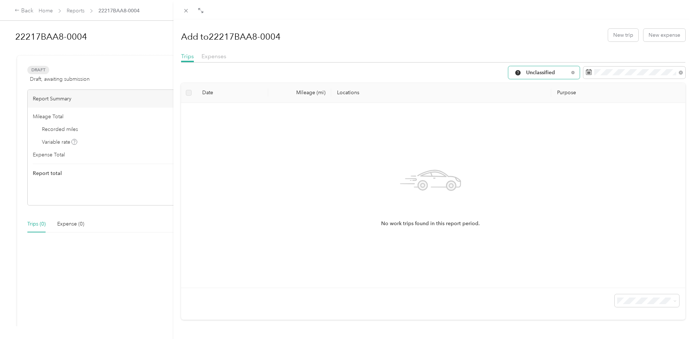
click at [561, 75] on span "Unclassified" at bounding box center [547, 72] width 43 height 5
click at [539, 136] on span "gfl" at bounding box center [544, 134] width 48 height 8
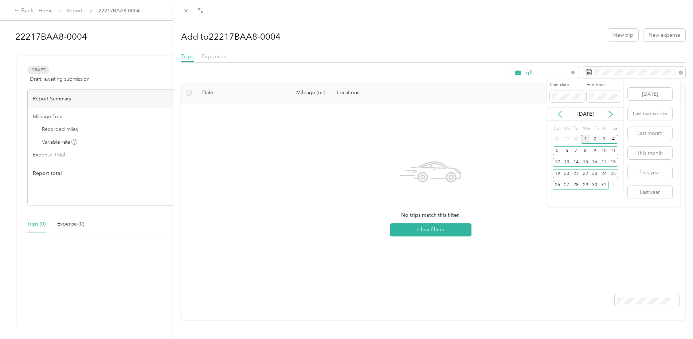
click at [559, 113] on icon at bounding box center [560, 114] width 4 height 7
click at [568, 139] on div "1" at bounding box center [565, 139] width 9 height 9
click at [575, 185] on div "30" at bounding box center [575, 185] width 9 height 9
